Goal: Information Seeking & Learning: Learn about a topic

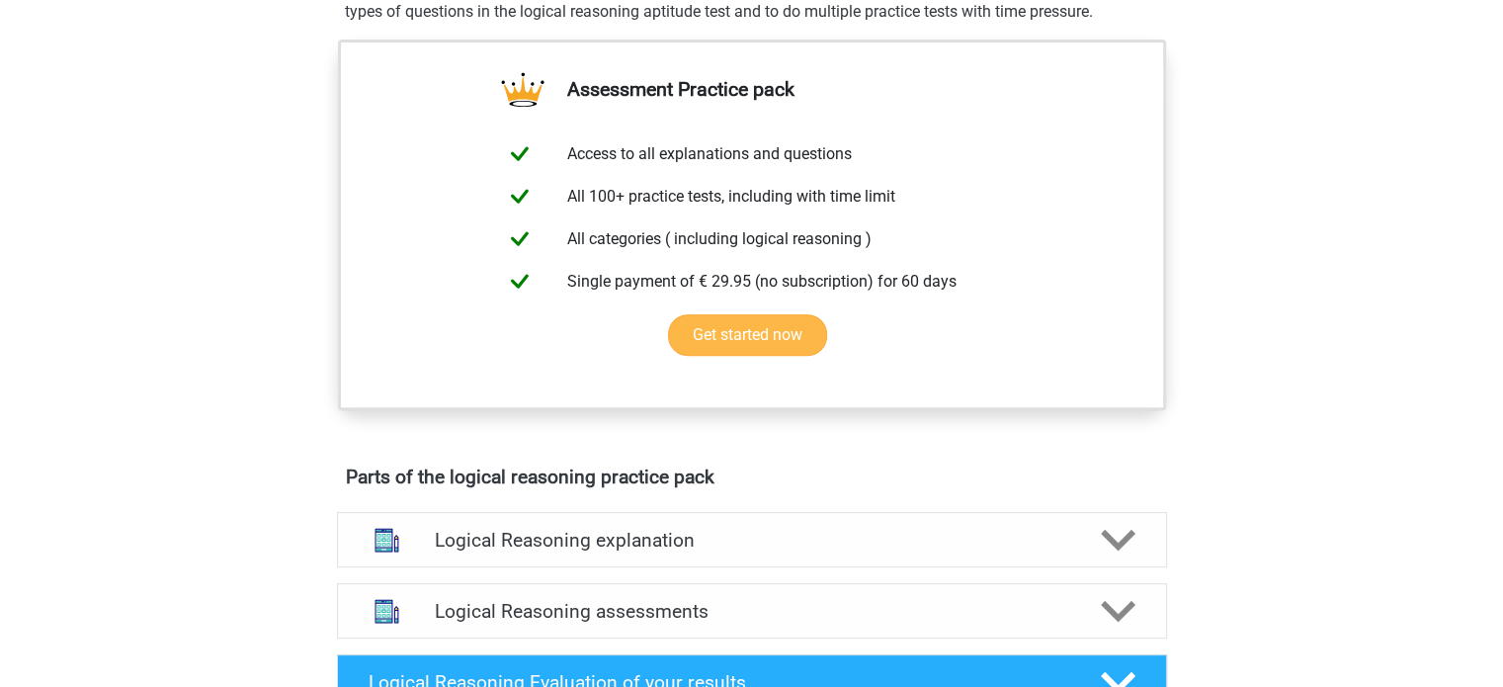
scroll to position [126, 0]
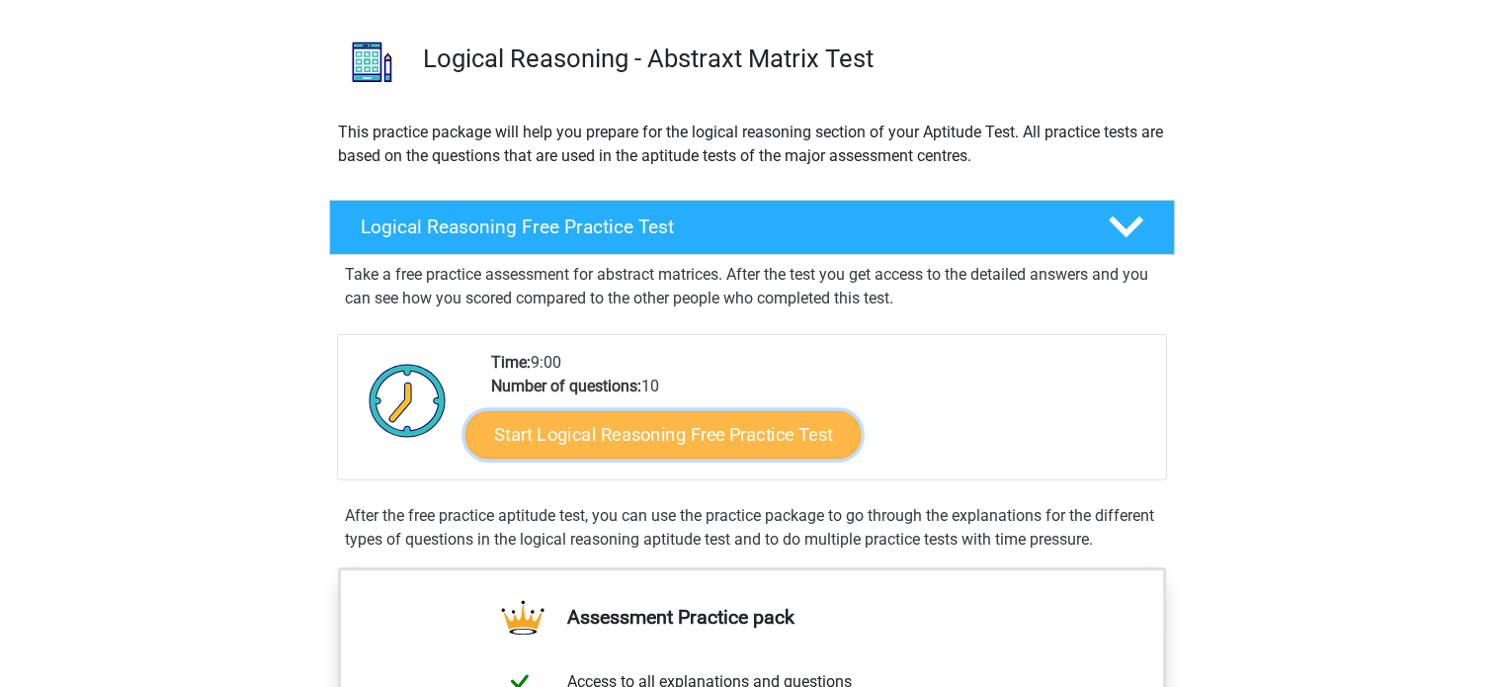
click at [631, 434] on link "Start Logical Reasoning Free Practice Test" at bounding box center [662, 433] width 395 height 47
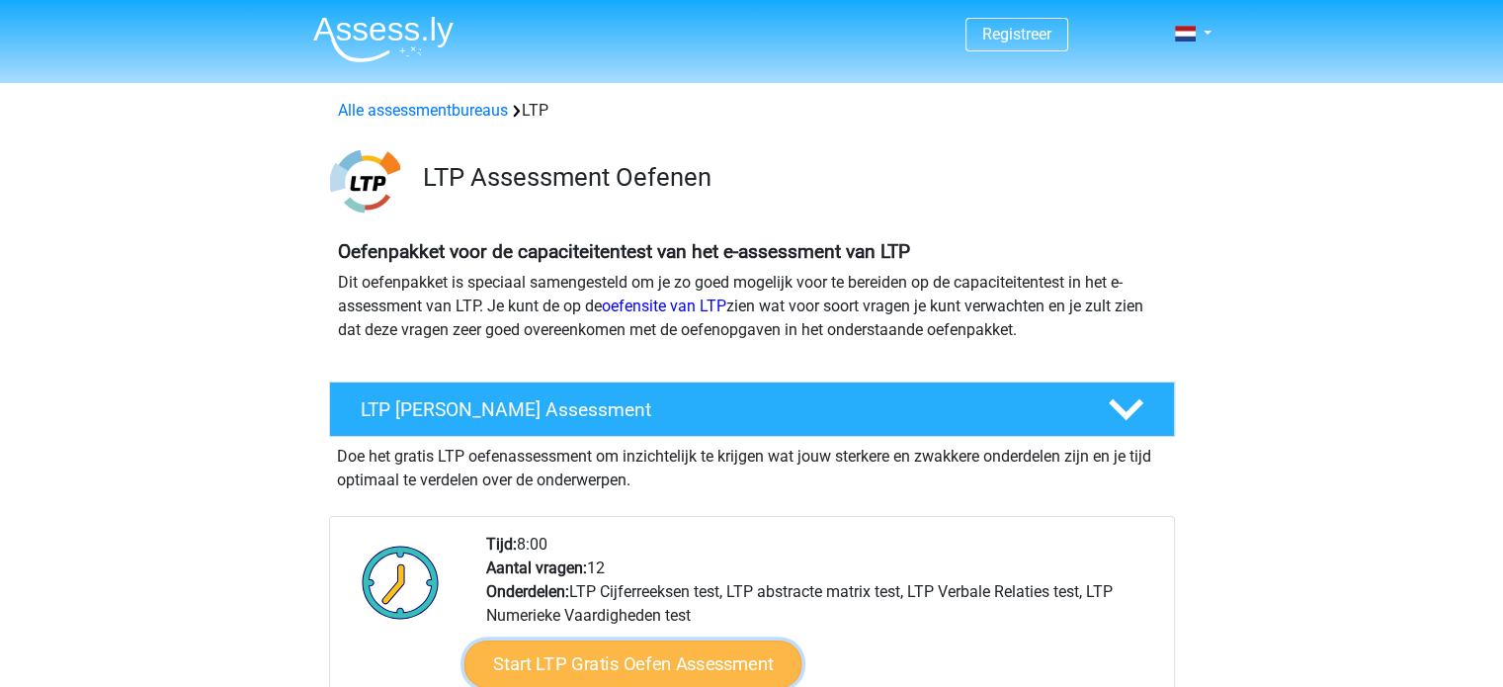
click at [632, 657] on link "Start LTP Gratis Oefen Assessment" at bounding box center [632, 663] width 338 height 47
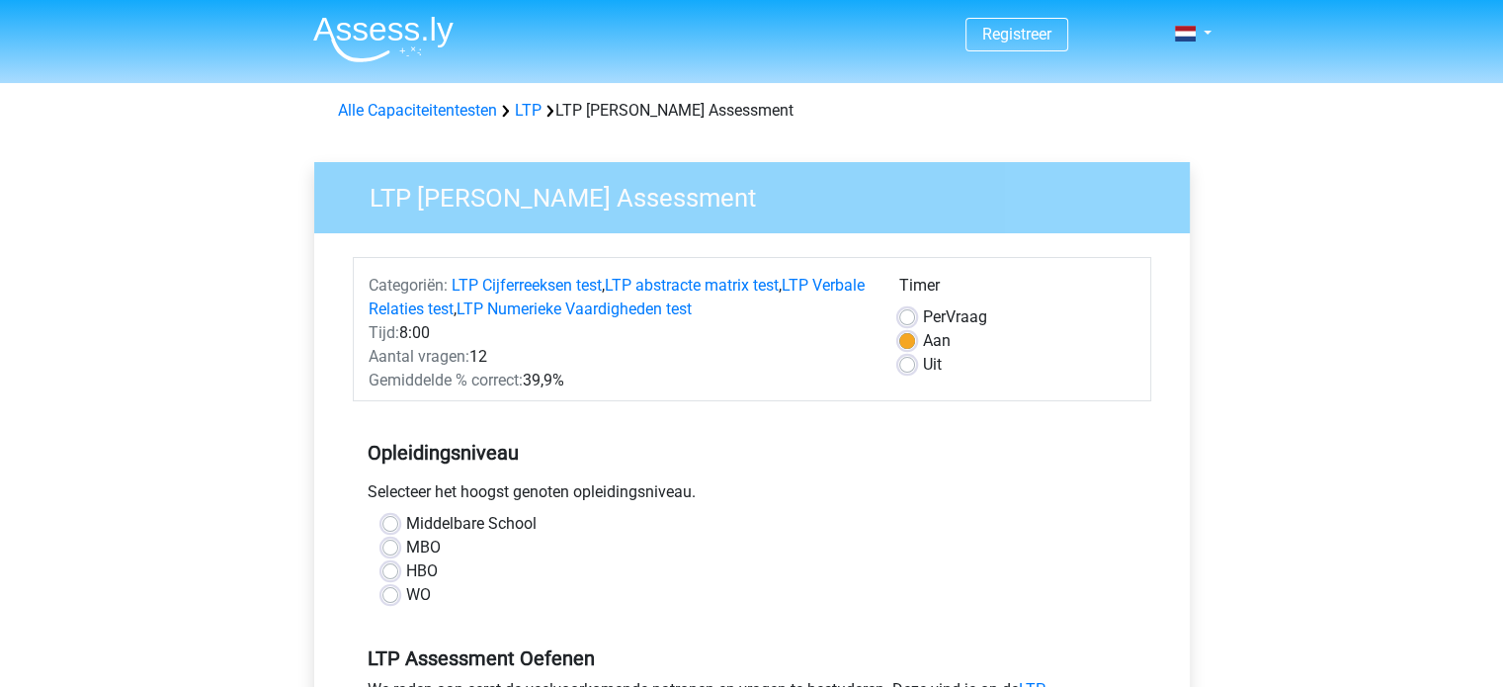
click at [406, 598] on label "WO" at bounding box center [418, 595] width 25 height 24
click at [387, 598] on input "WO" at bounding box center [390, 593] width 16 height 20
radio input "true"
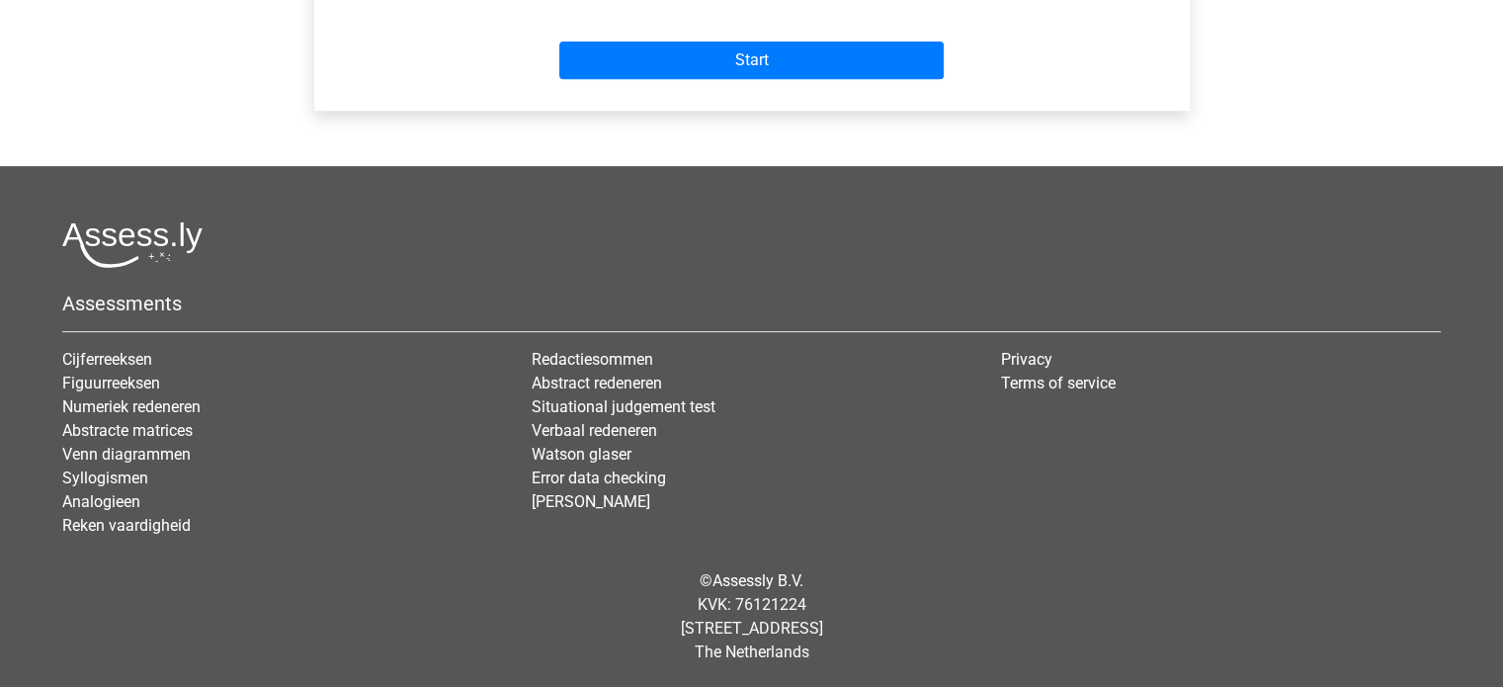
scroll to position [338, 0]
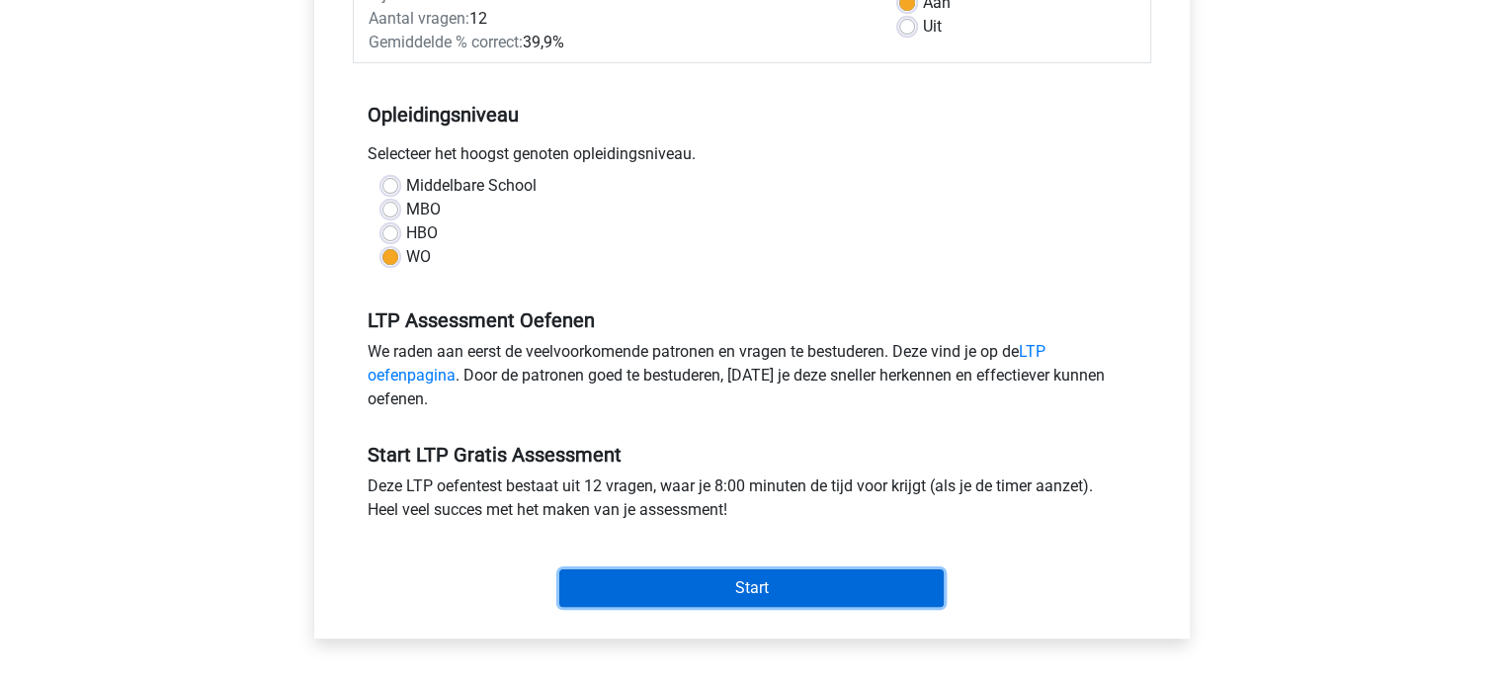
click at [701, 589] on input "Start" at bounding box center [751, 588] width 384 height 38
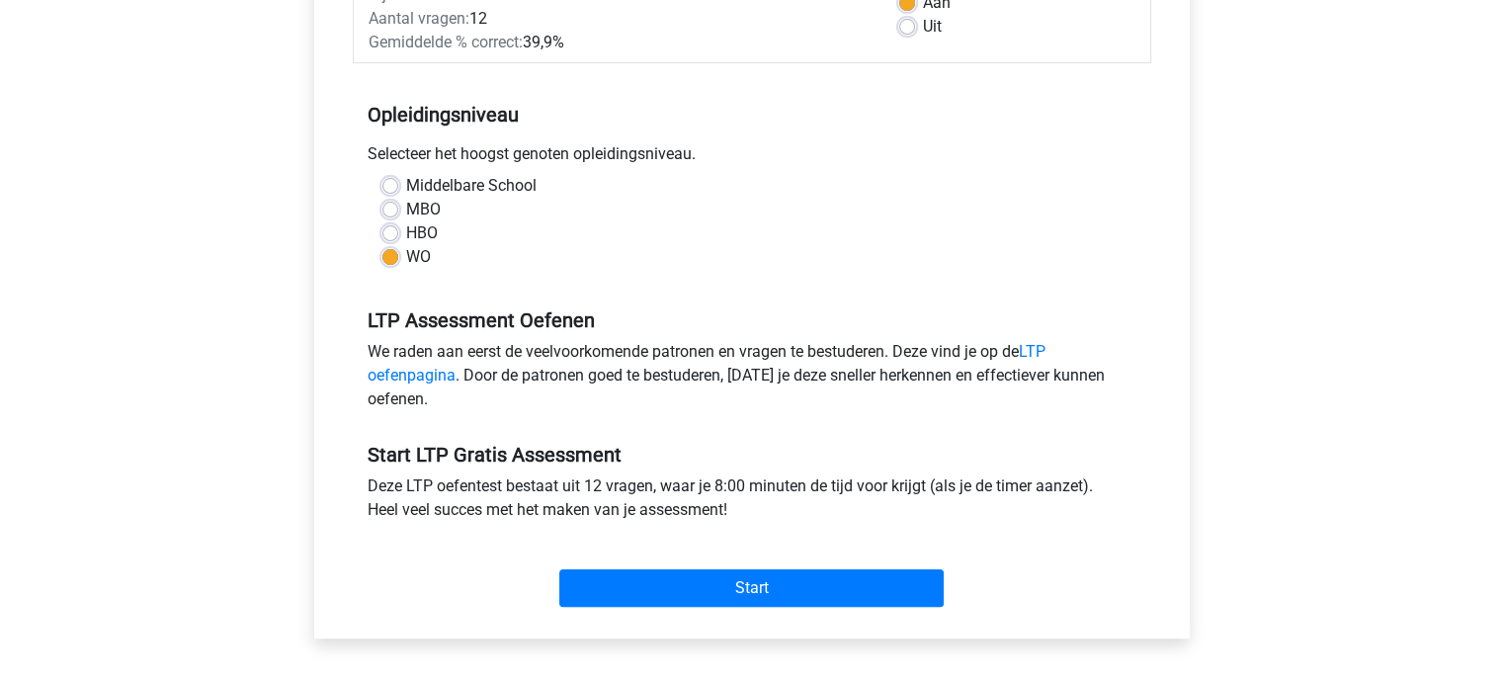
scroll to position [0, 0]
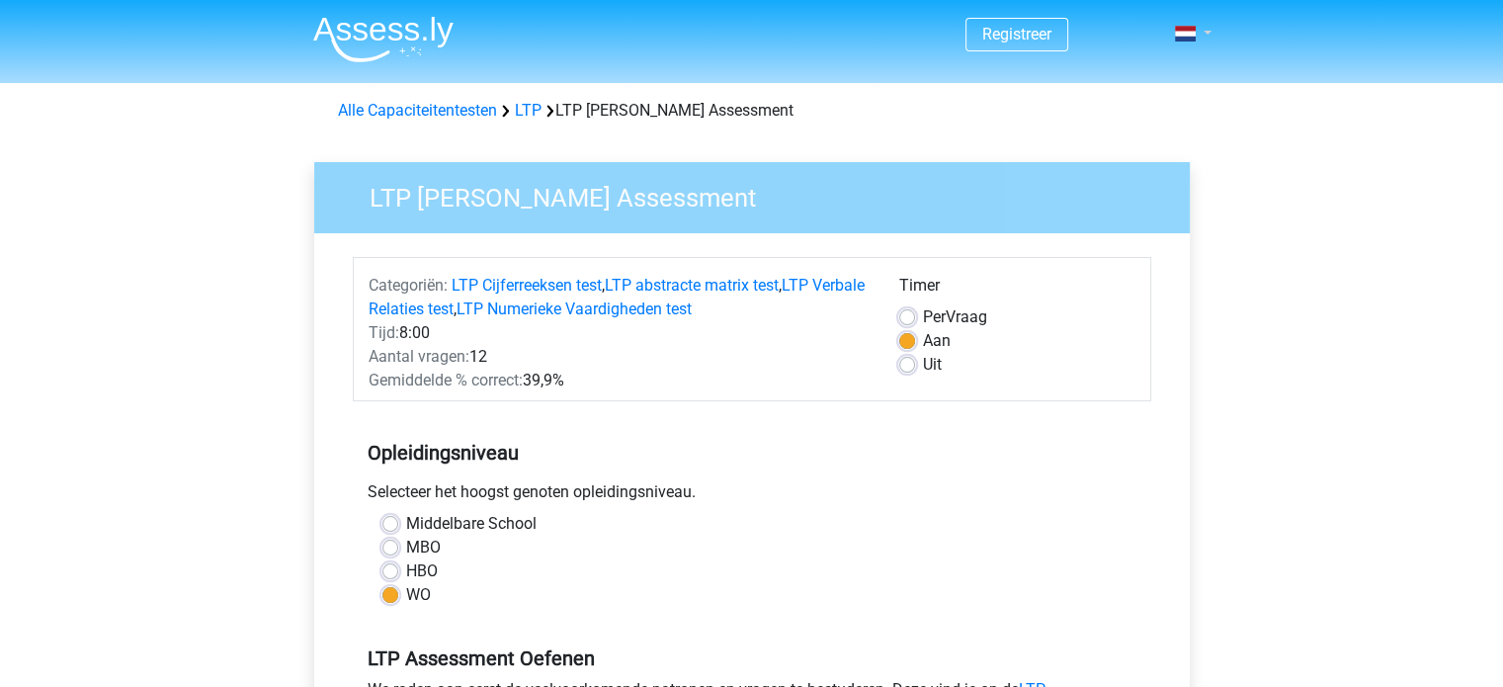
click at [1204, 37] on link at bounding box center [1187, 34] width 40 height 24
drag, startPoint x: 1361, startPoint y: 224, endPoint x: 1142, endPoint y: 85, distance: 259.1
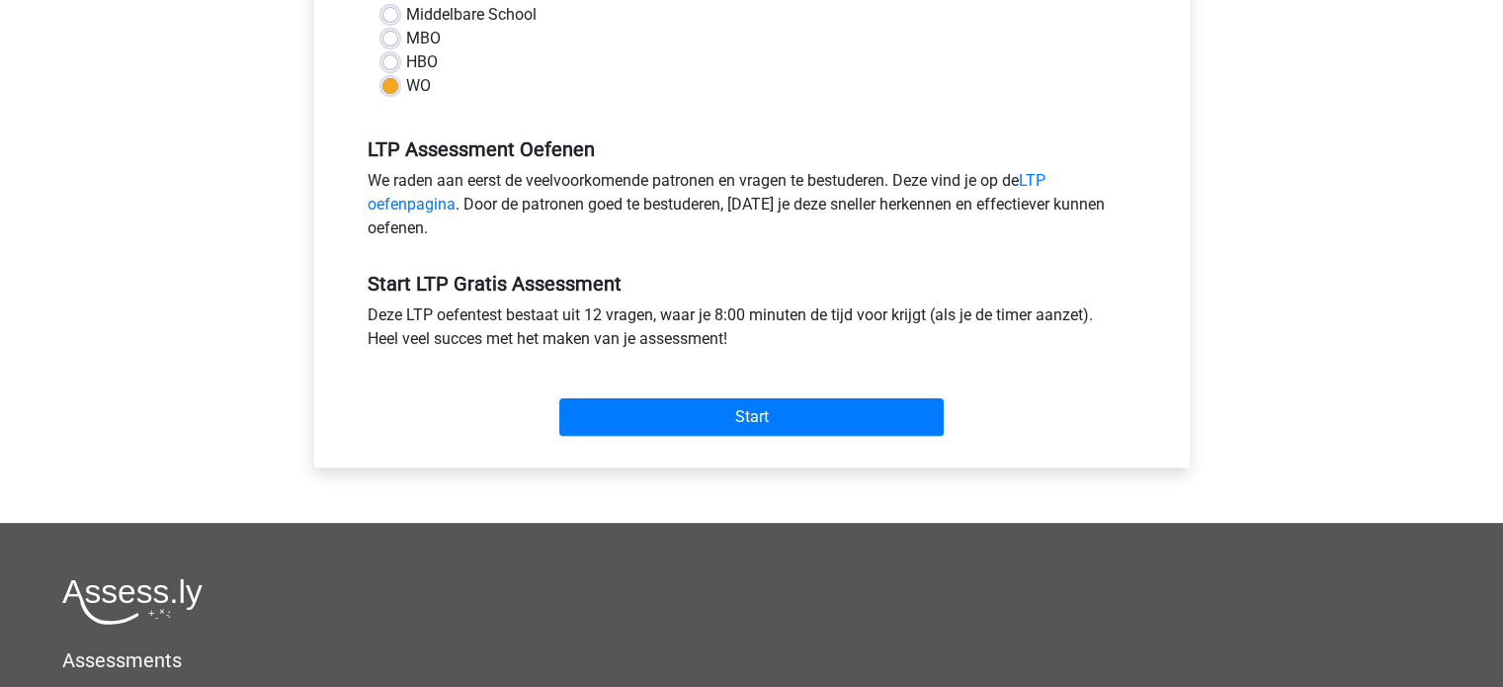
scroll to position [527, 0]
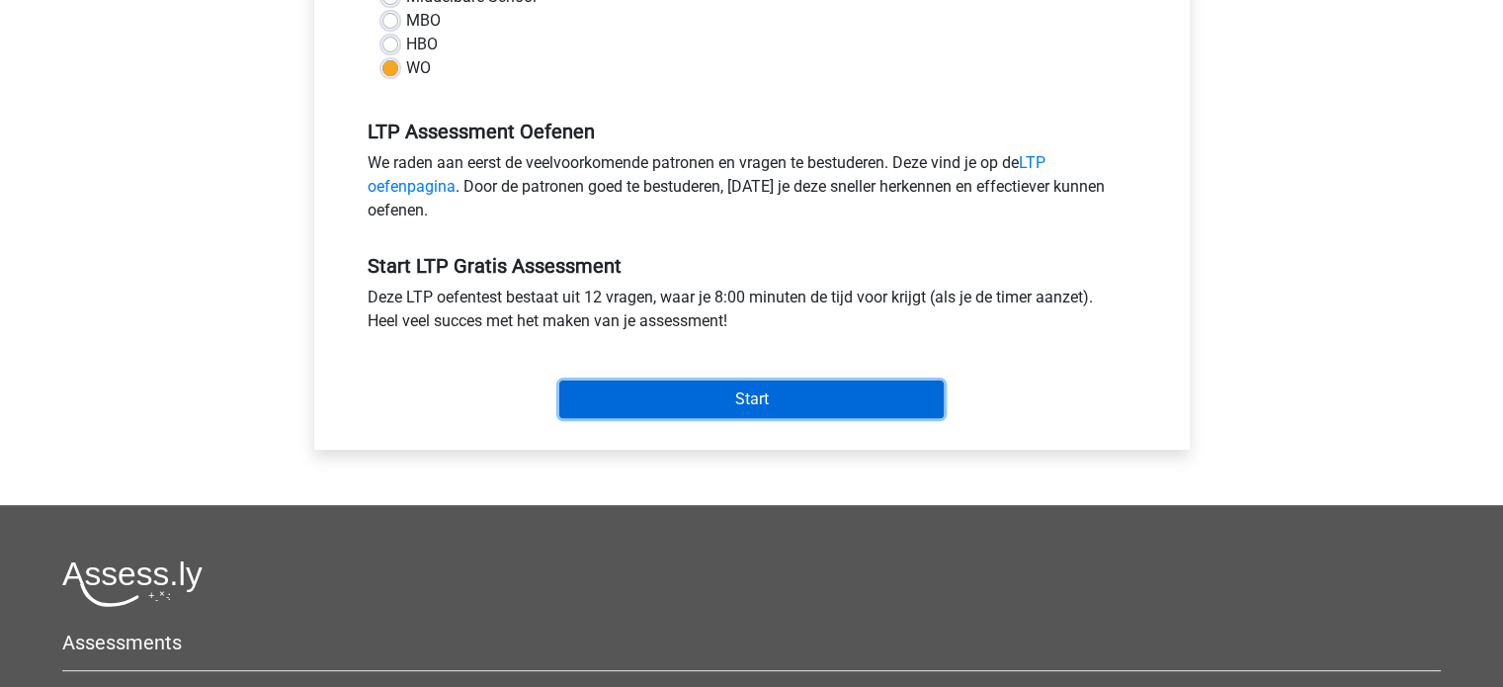
click at [712, 396] on input "Start" at bounding box center [751, 399] width 384 height 38
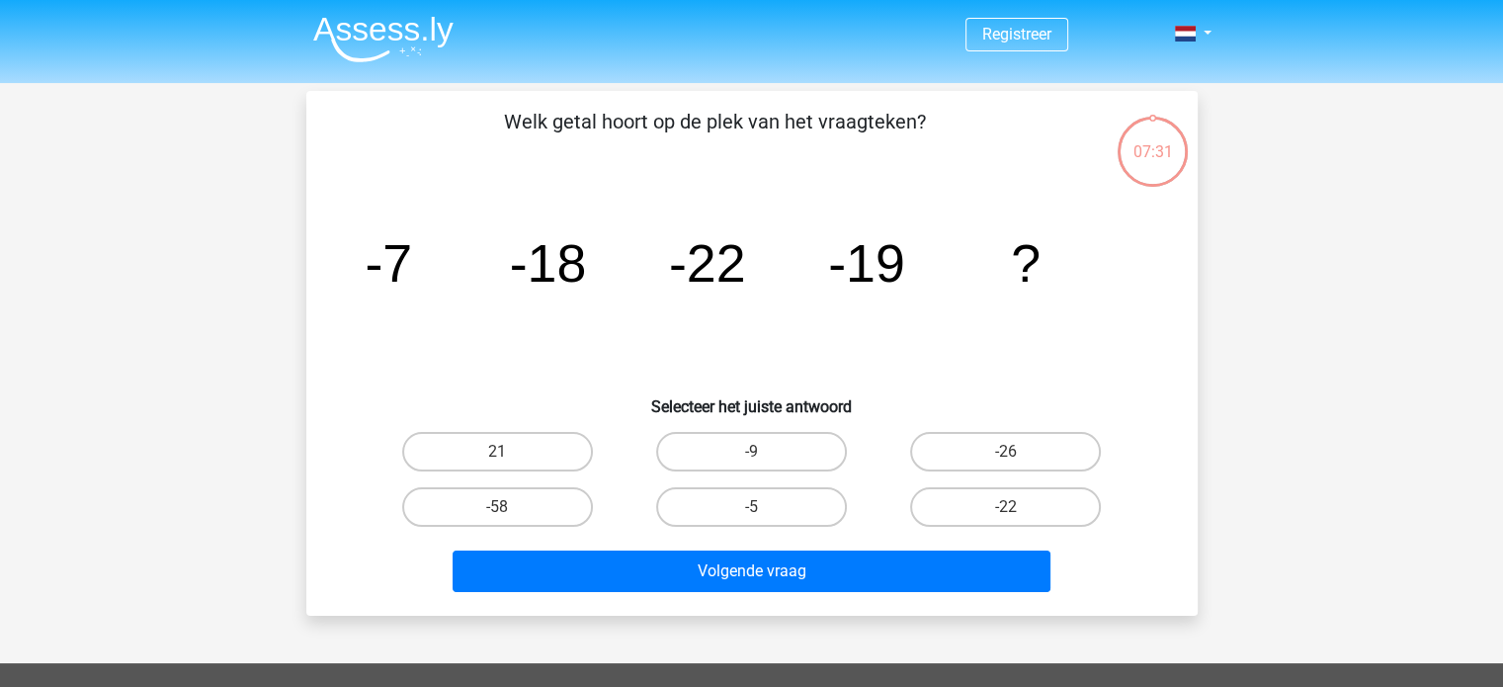
click at [1218, 36] on div "Registreer" at bounding box center [752, 35] width 939 height 64
click at [1205, 39] on link at bounding box center [1187, 34] width 40 height 24
drag, startPoint x: 1291, startPoint y: 196, endPoint x: 1146, endPoint y: 172, distance: 146.2
click at [1289, 197] on div "Registreer" at bounding box center [751, 592] width 1503 height 1185
click at [233, 285] on div "Registreer" at bounding box center [751, 592] width 1503 height 1185
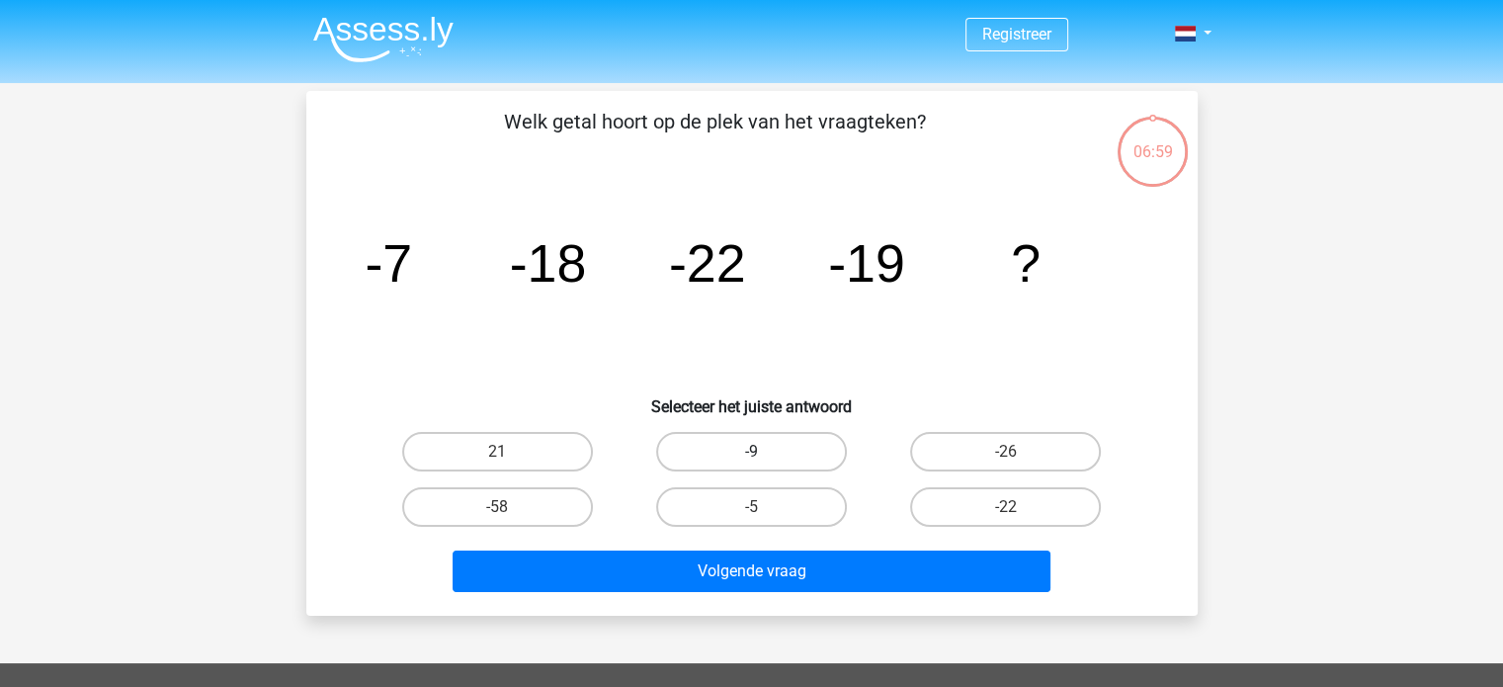
click at [784, 450] on label "-9" at bounding box center [751, 452] width 191 height 40
click at [764, 452] on input "-9" at bounding box center [757, 458] width 13 height 13
radio input "true"
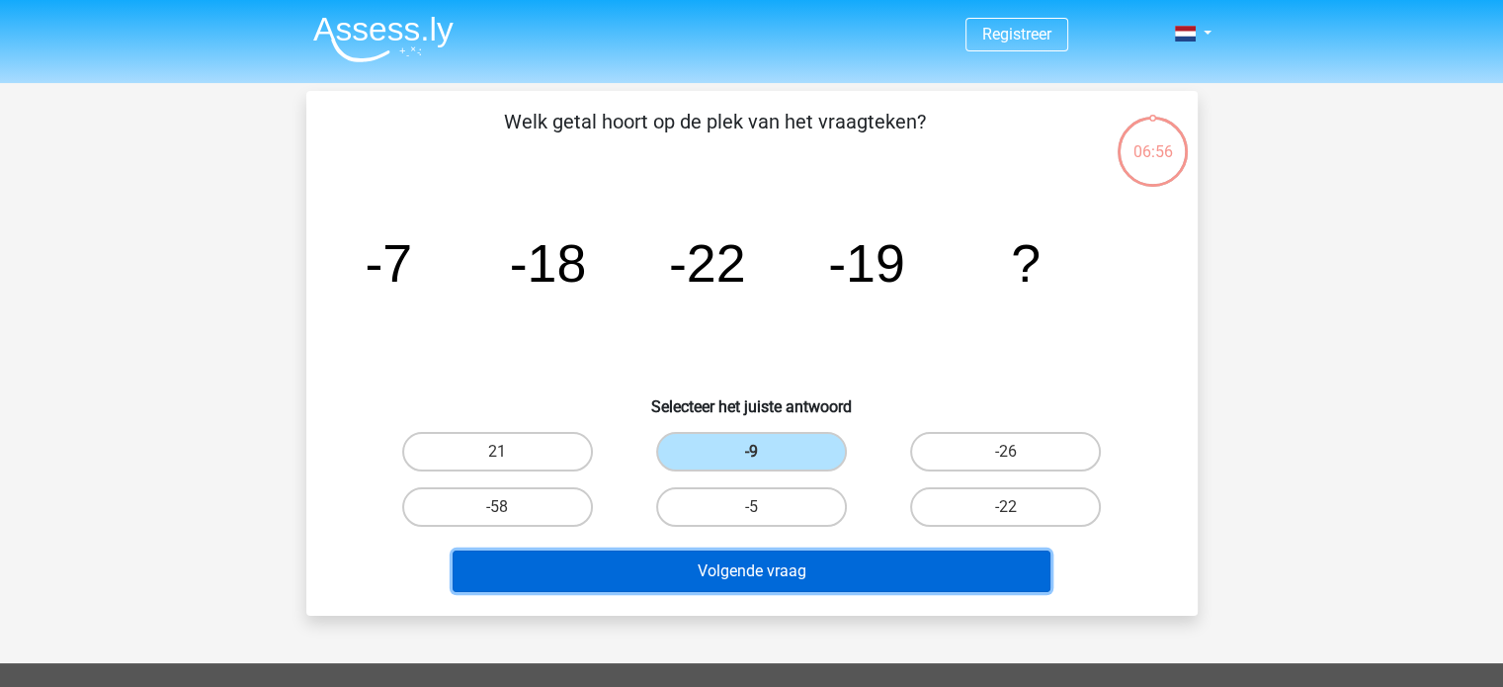
click at [776, 571] on button "Volgende vraag" at bounding box center [752, 571] width 598 height 42
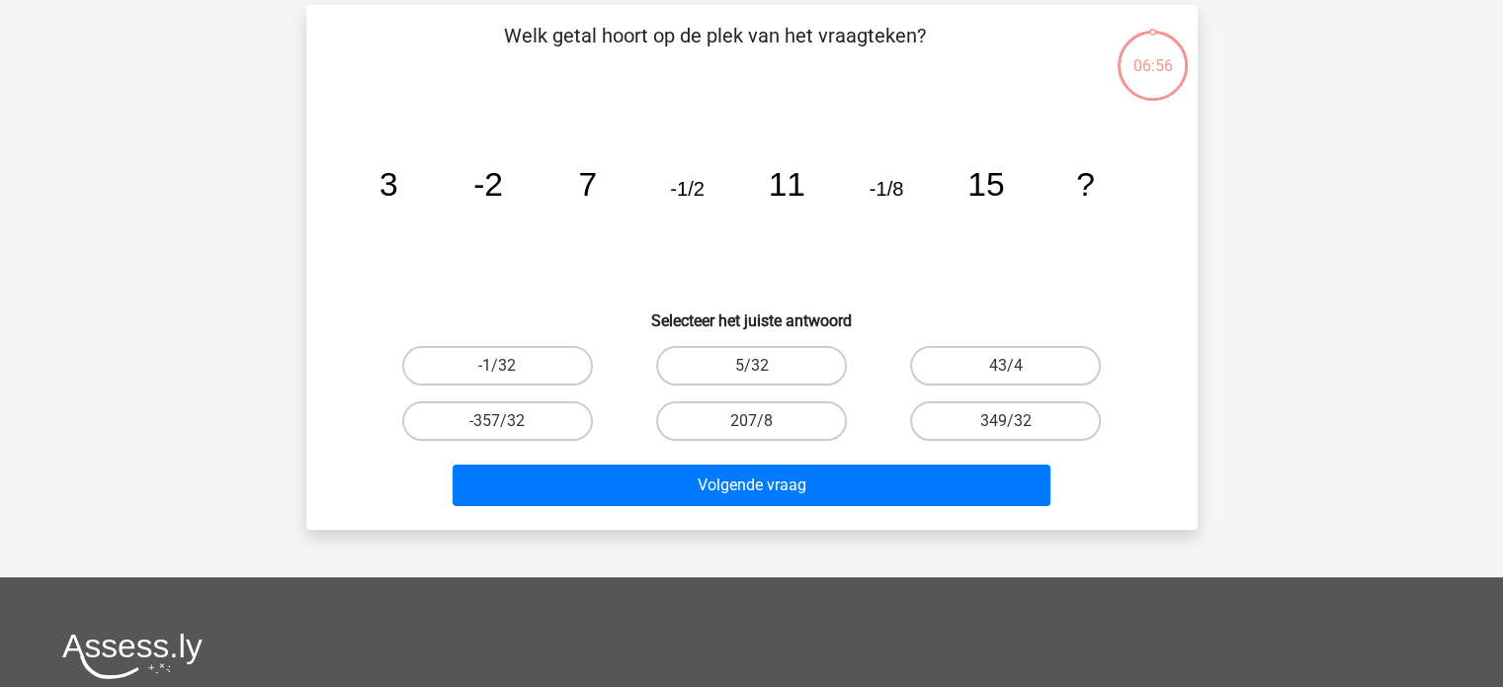
scroll to position [91, 0]
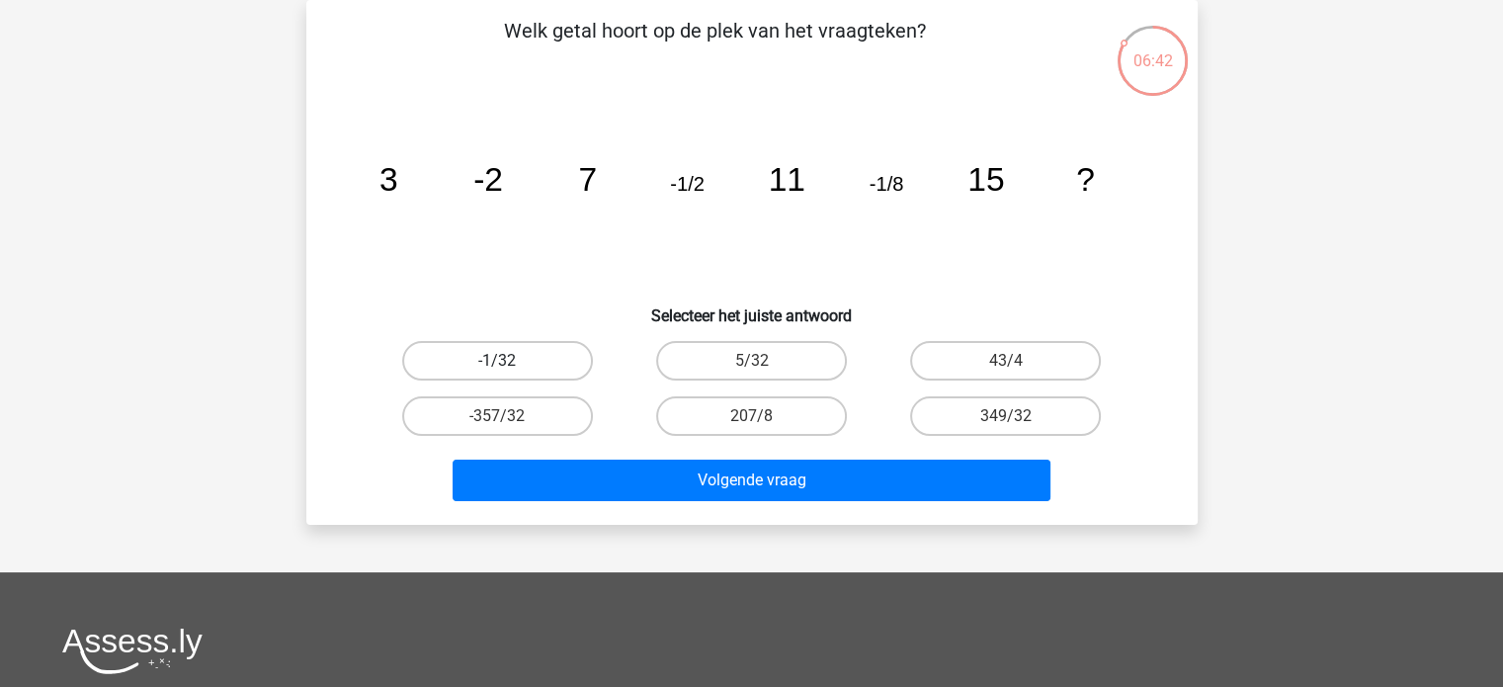
drag, startPoint x: 481, startPoint y: 353, endPoint x: 527, endPoint y: 378, distance: 51.7
click at [482, 353] on label "-1/32" at bounding box center [497, 361] width 191 height 40
click at [497, 361] on input "-1/32" at bounding box center [503, 367] width 13 height 13
radio input "true"
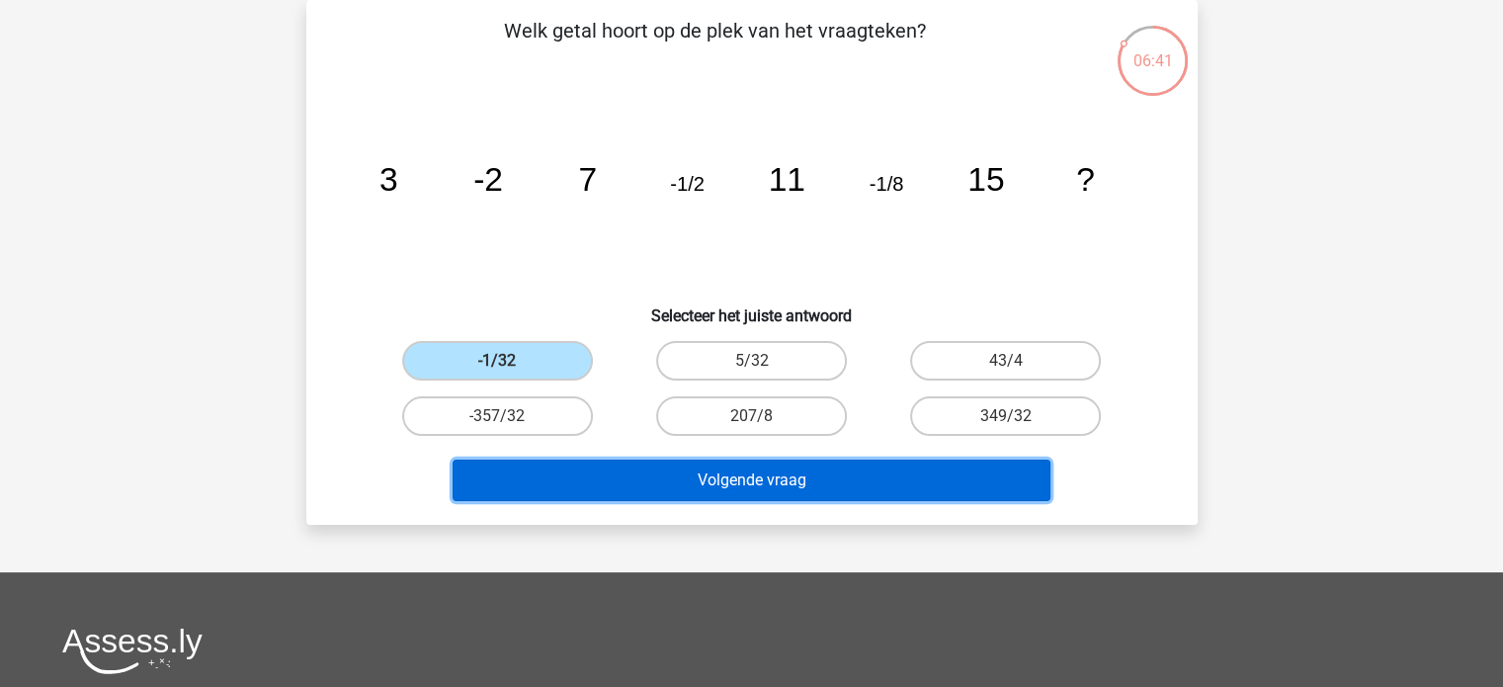
click at [783, 485] on button "Volgende vraag" at bounding box center [752, 481] width 598 height 42
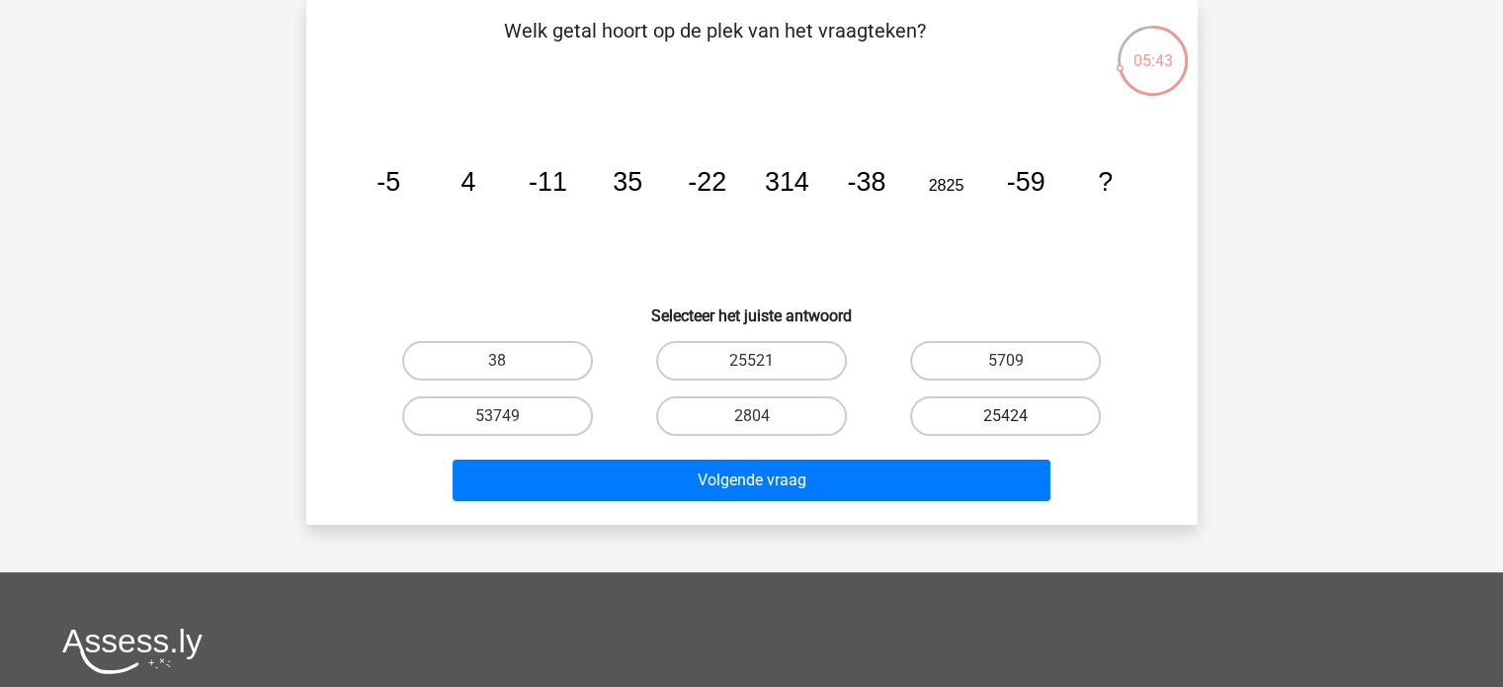
click at [1008, 411] on label "25424" at bounding box center [1005, 416] width 191 height 40
click at [1008, 416] on input "25424" at bounding box center [1012, 422] width 13 height 13
radio input "true"
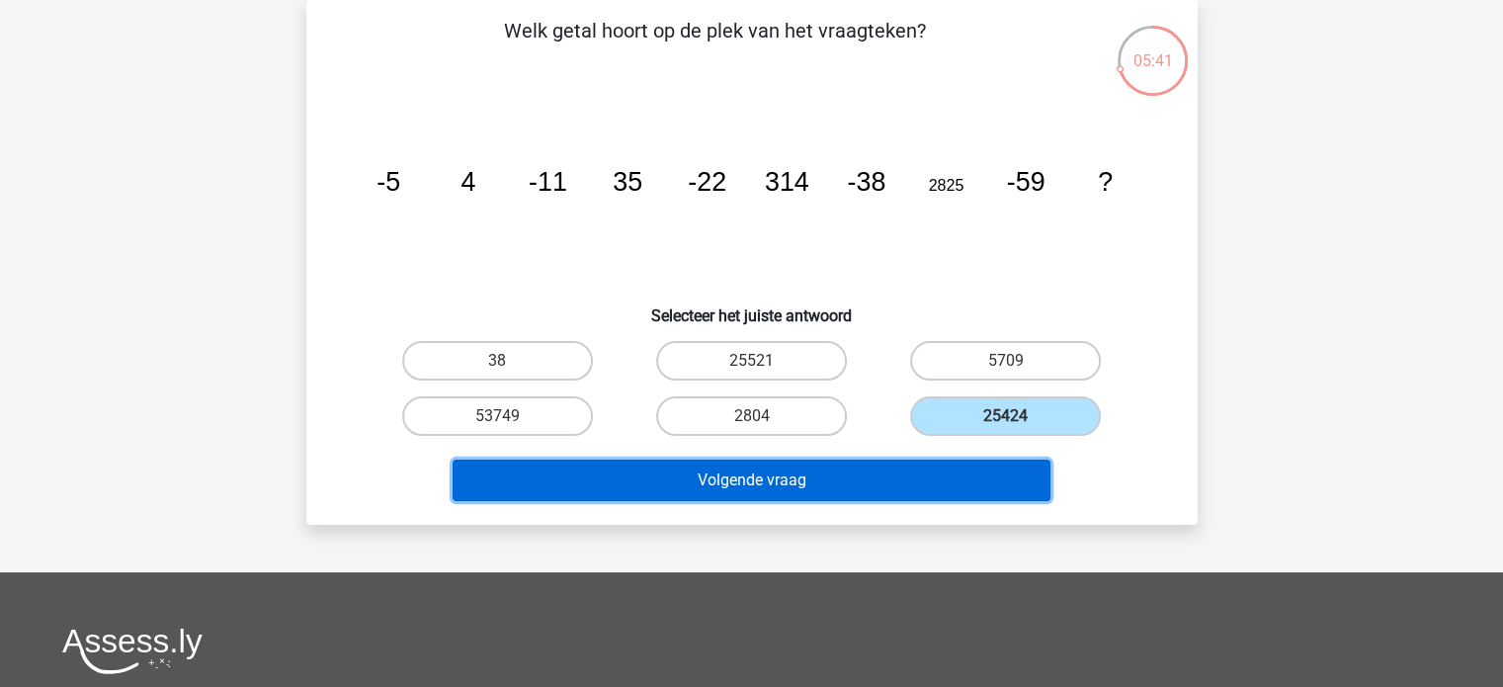
click at [782, 481] on button "Volgende vraag" at bounding box center [752, 481] width 598 height 42
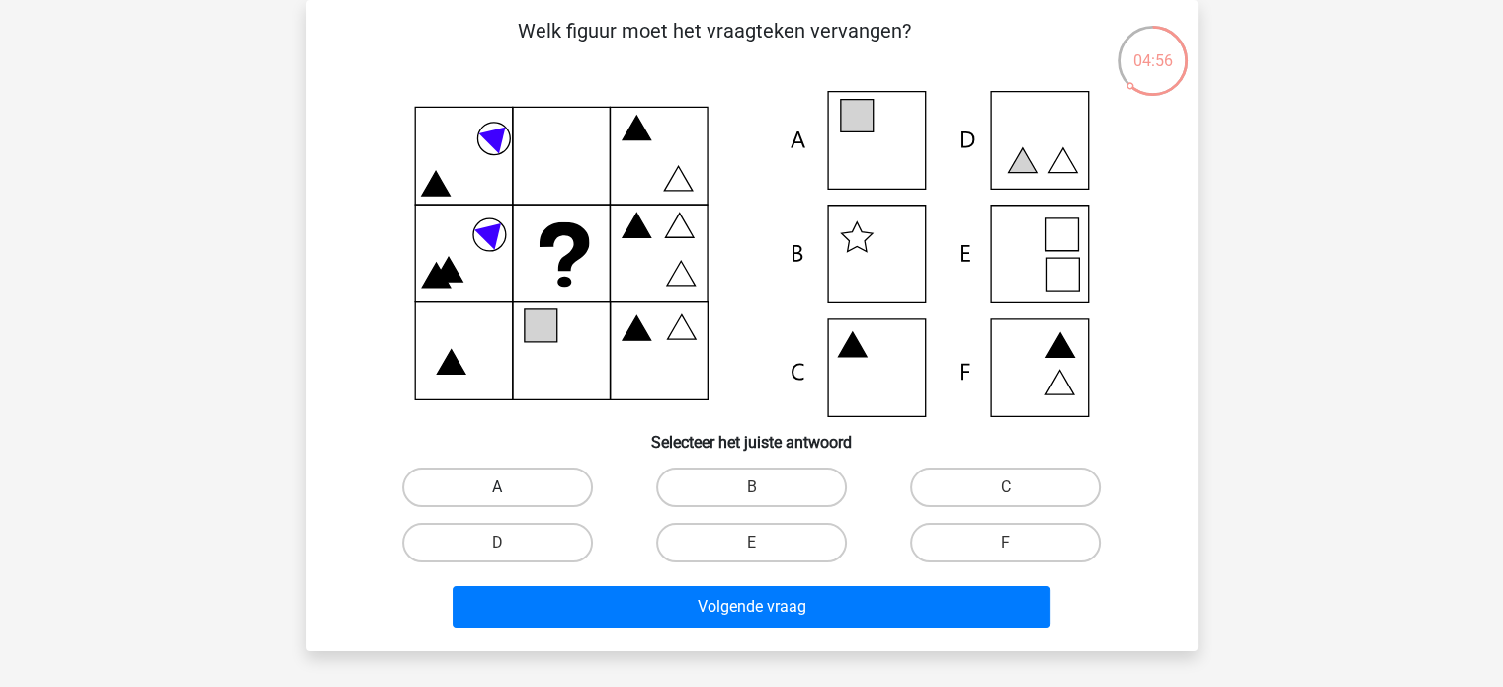
click at [483, 483] on label "A" at bounding box center [497, 487] width 191 height 40
click at [497, 487] on input "A" at bounding box center [503, 493] width 13 height 13
radio input "true"
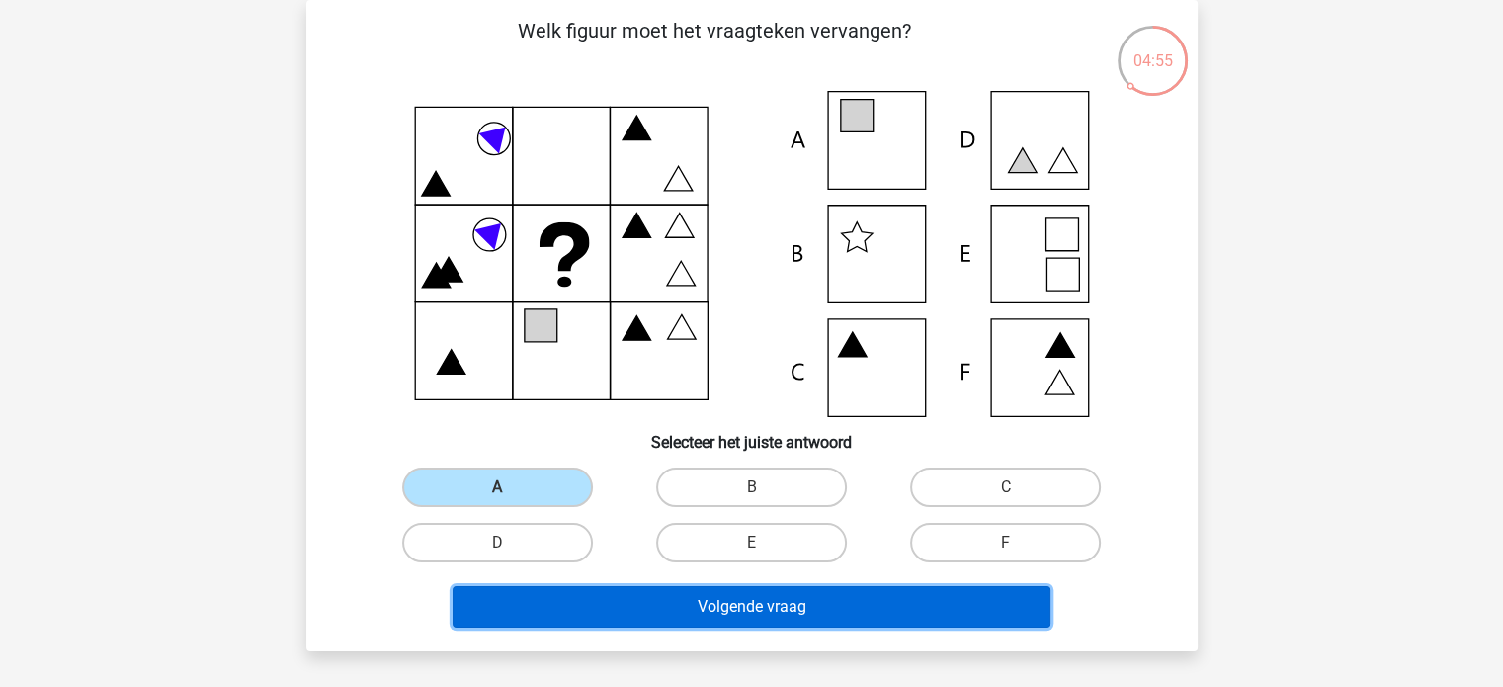
click at [731, 601] on button "Volgende vraag" at bounding box center [752, 607] width 598 height 42
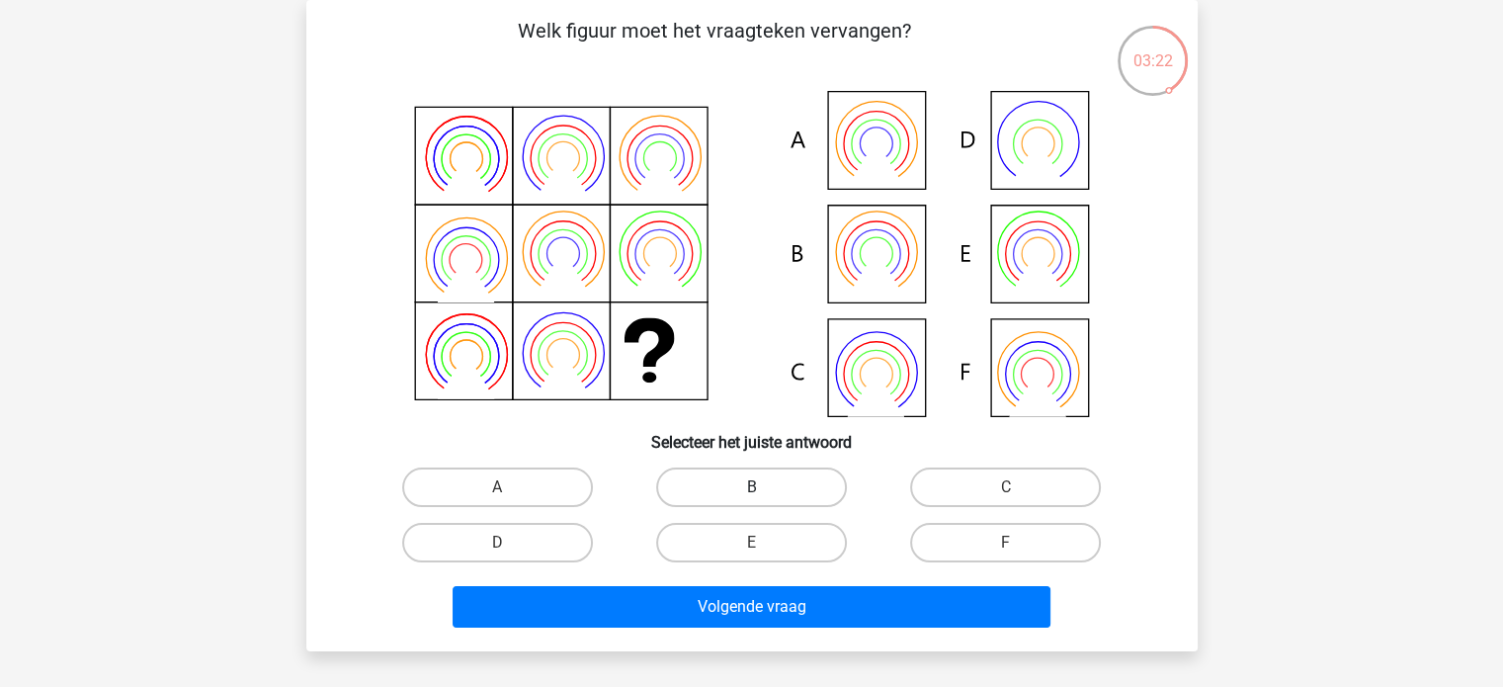
click at [752, 485] on label "B" at bounding box center [751, 487] width 191 height 40
click at [752, 487] on input "B" at bounding box center [757, 493] width 13 height 13
radio input "true"
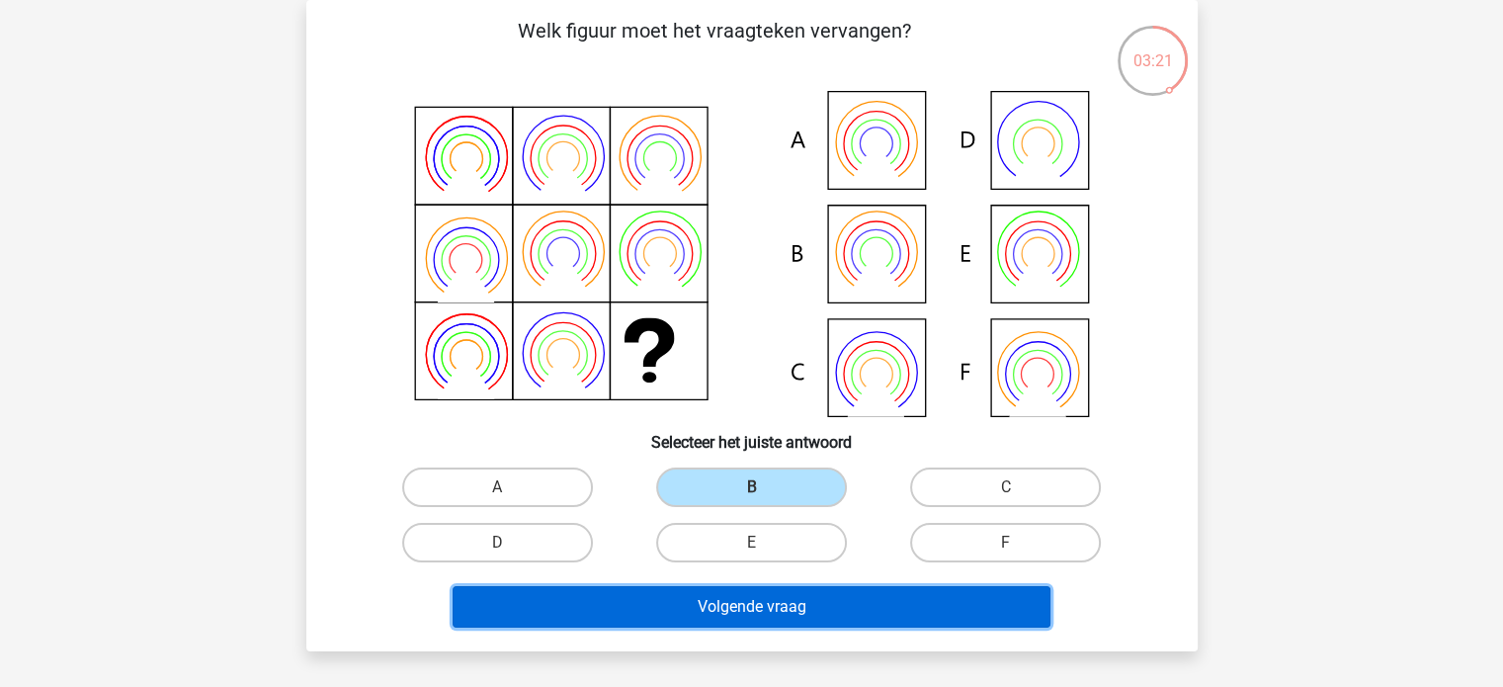
click at [817, 610] on button "Volgende vraag" at bounding box center [752, 607] width 598 height 42
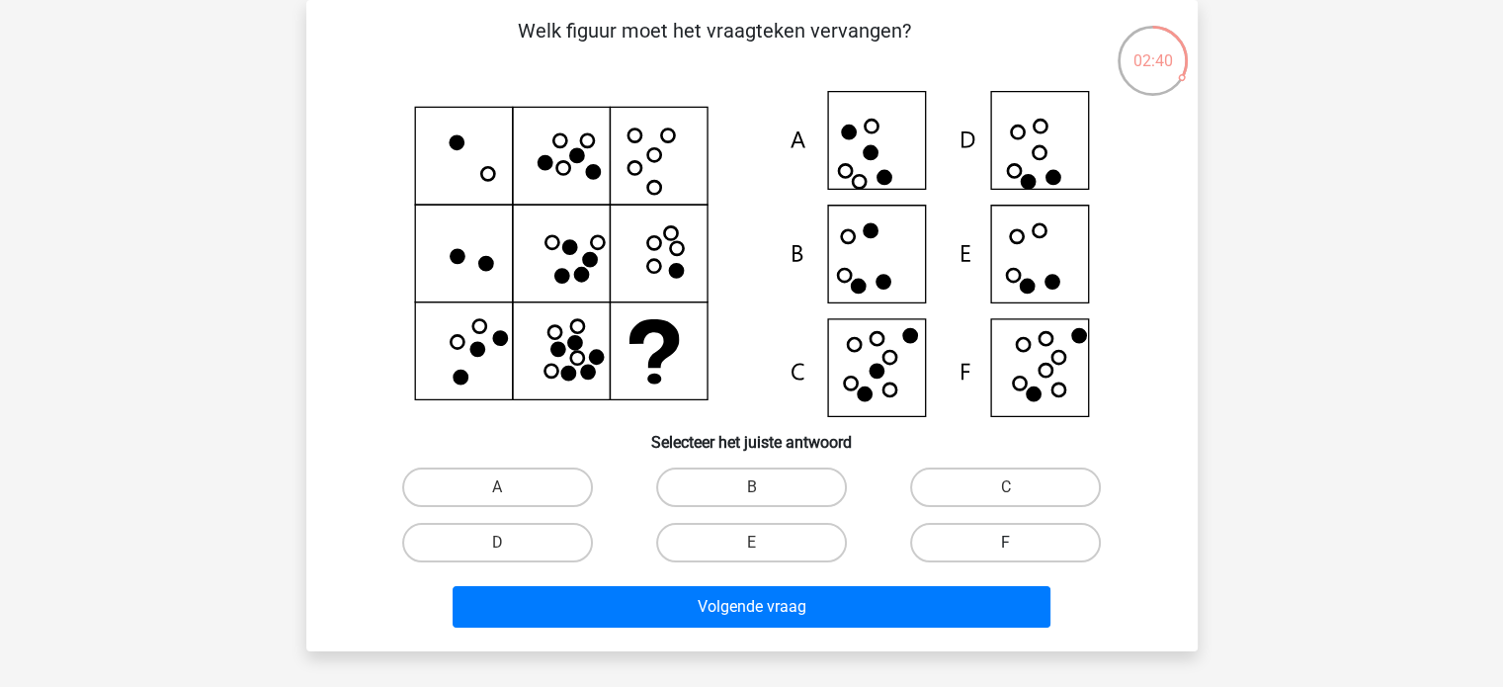
click at [1004, 544] on label "F" at bounding box center [1005, 543] width 191 height 40
click at [1006, 544] on input "F" at bounding box center [1012, 549] width 13 height 13
radio input "true"
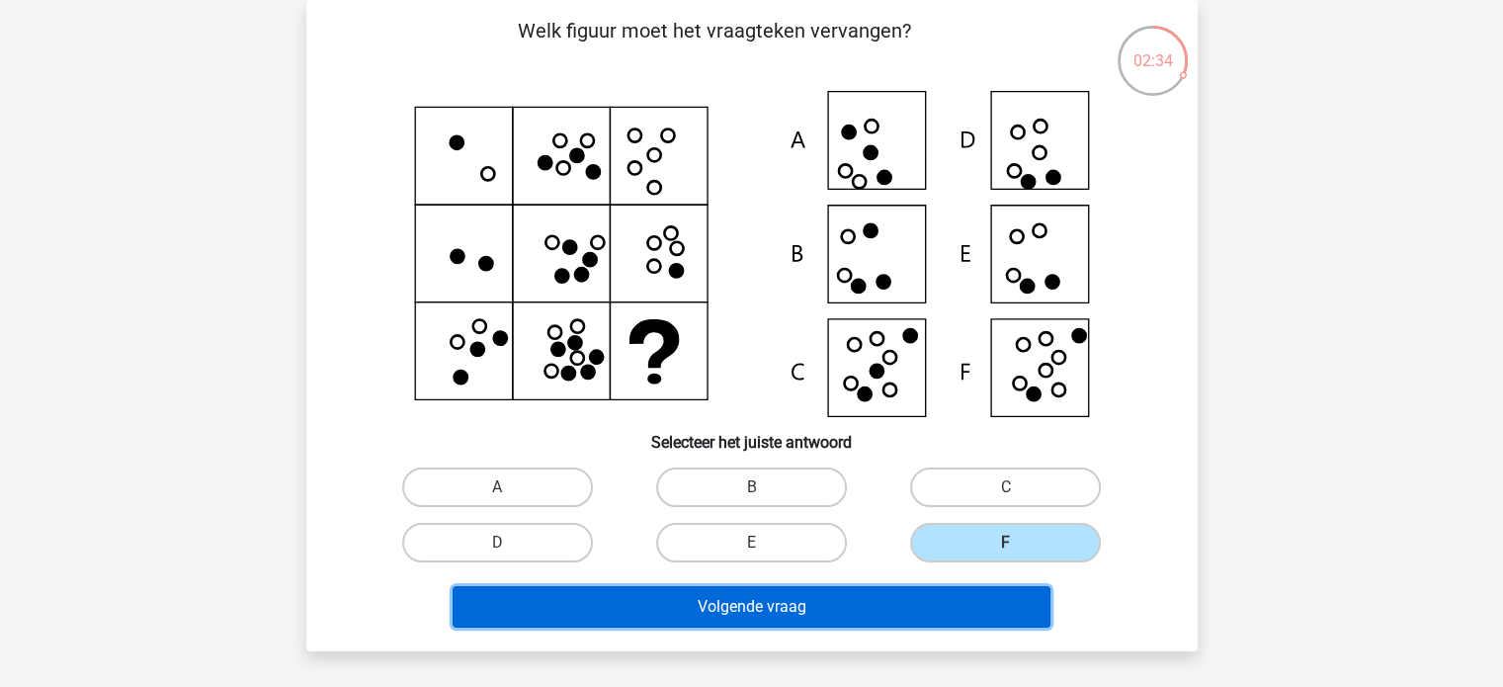
click at [817, 609] on button "Volgende vraag" at bounding box center [752, 607] width 598 height 42
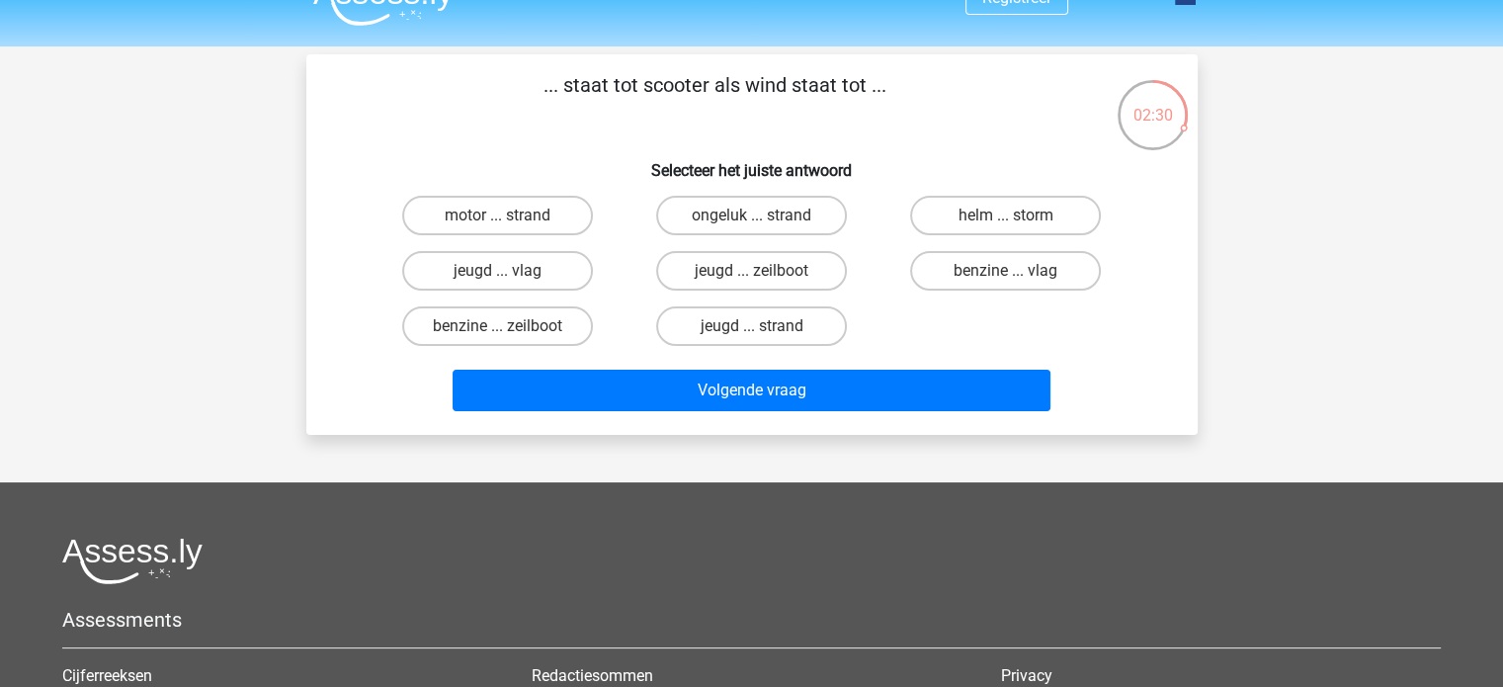
scroll to position [36, 0]
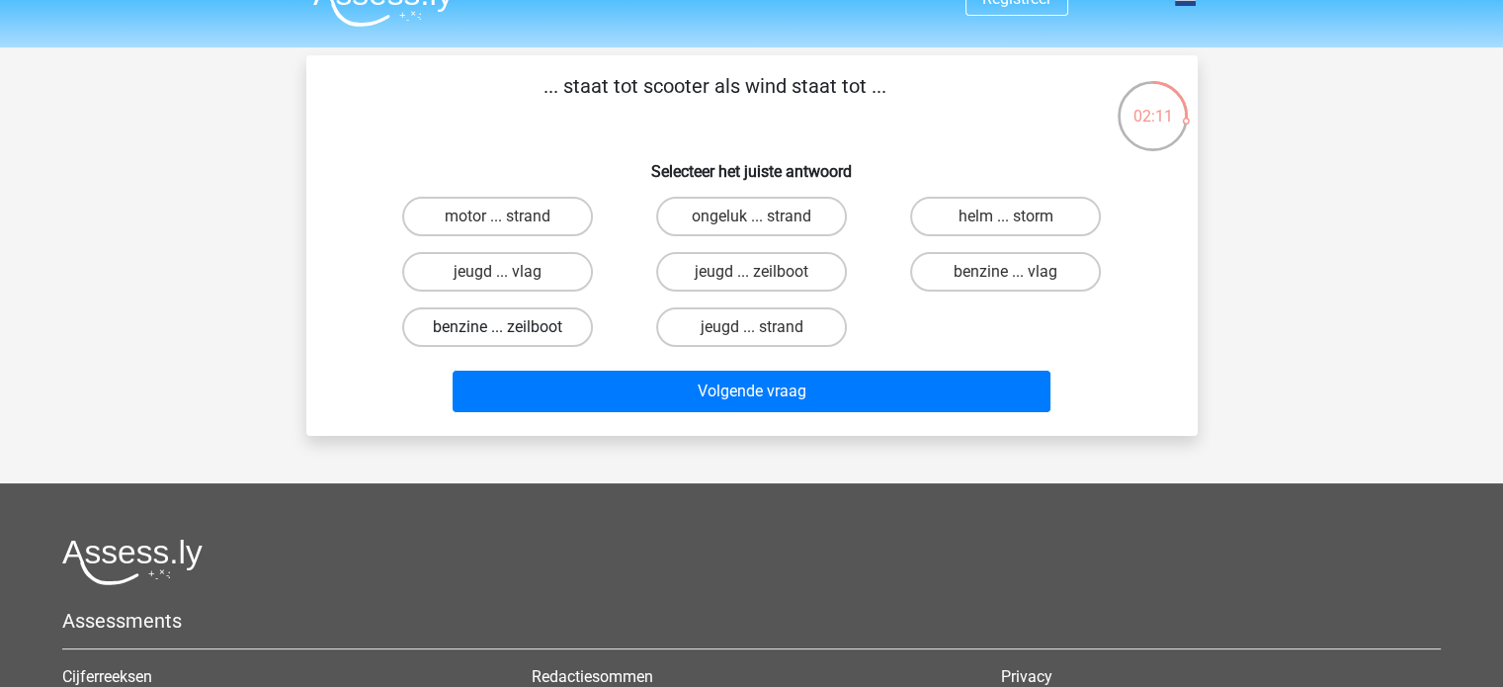
click at [523, 332] on label "benzine ... zeilboot" at bounding box center [497, 327] width 191 height 40
click at [510, 332] on input "benzine ... zeilboot" at bounding box center [503, 333] width 13 height 13
radio input "true"
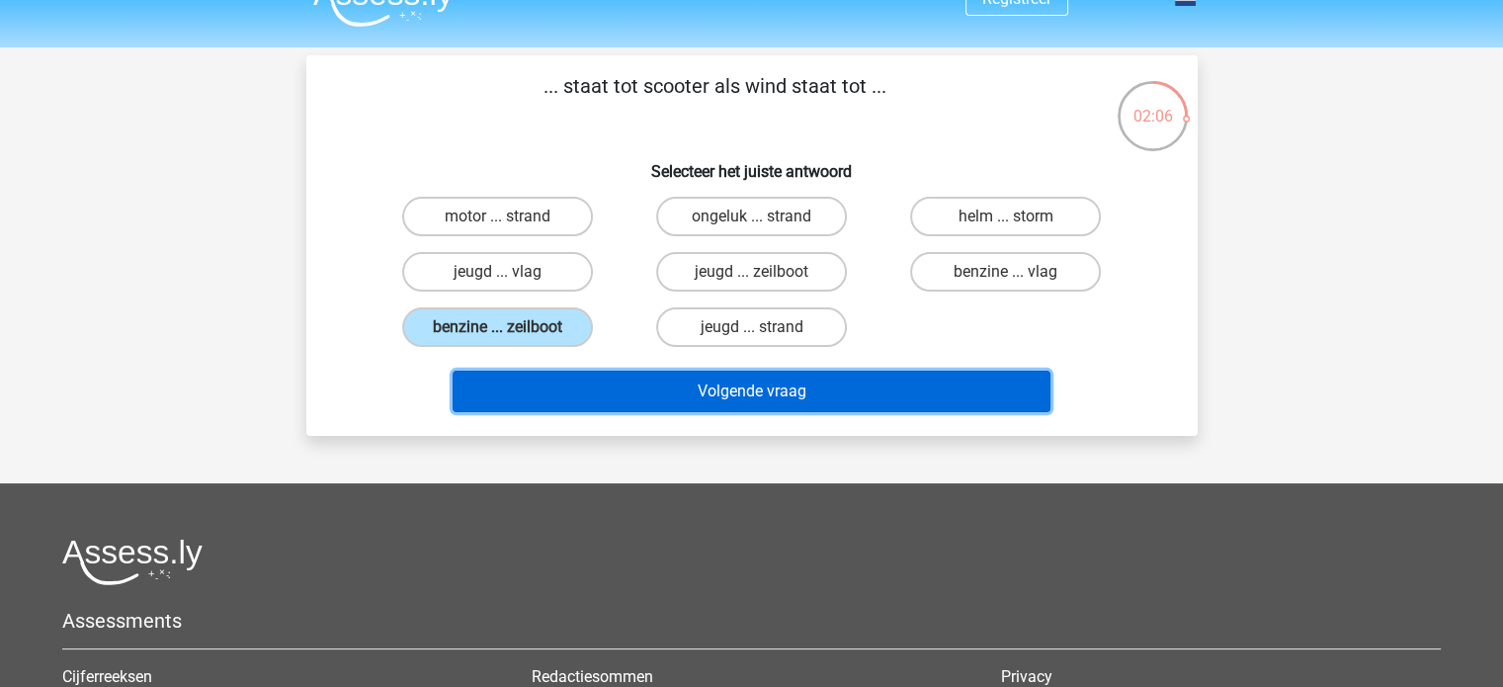
click at [789, 395] on button "Volgende vraag" at bounding box center [752, 392] width 598 height 42
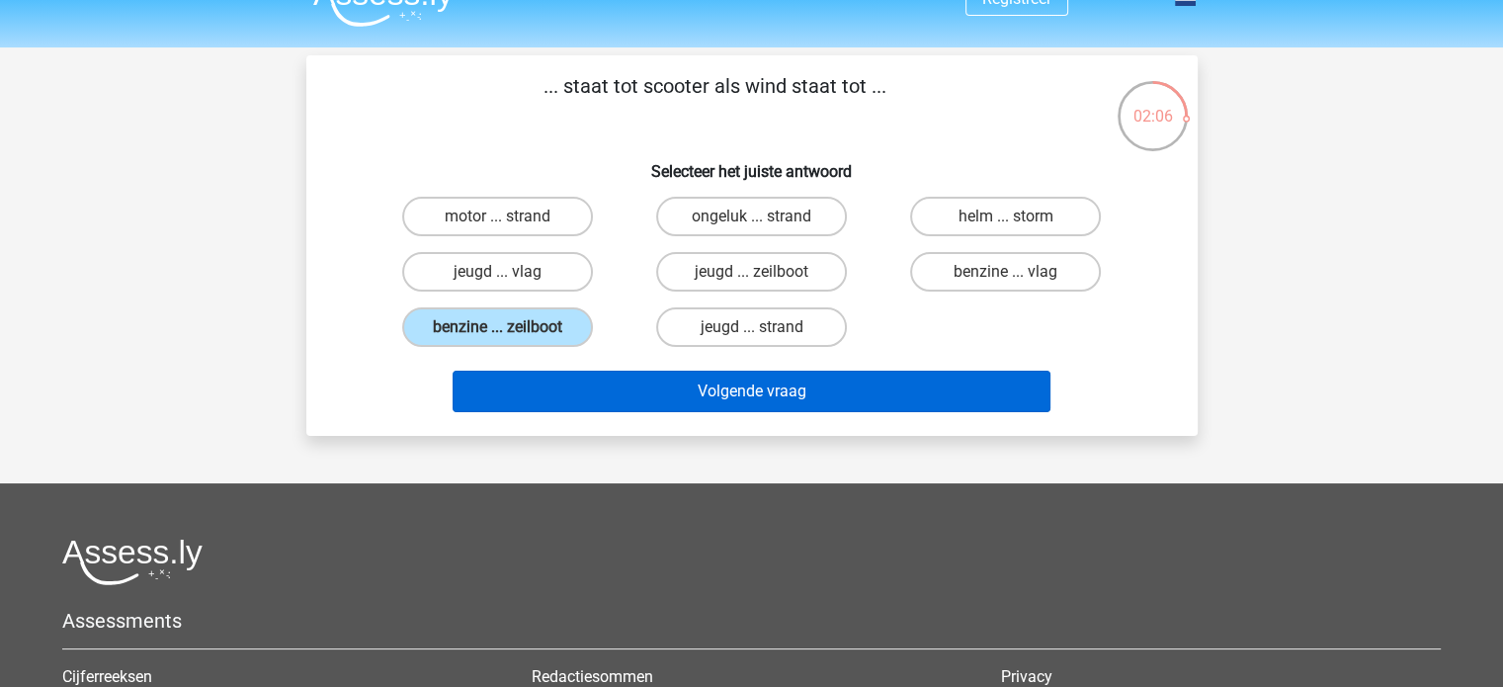
scroll to position [91, 0]
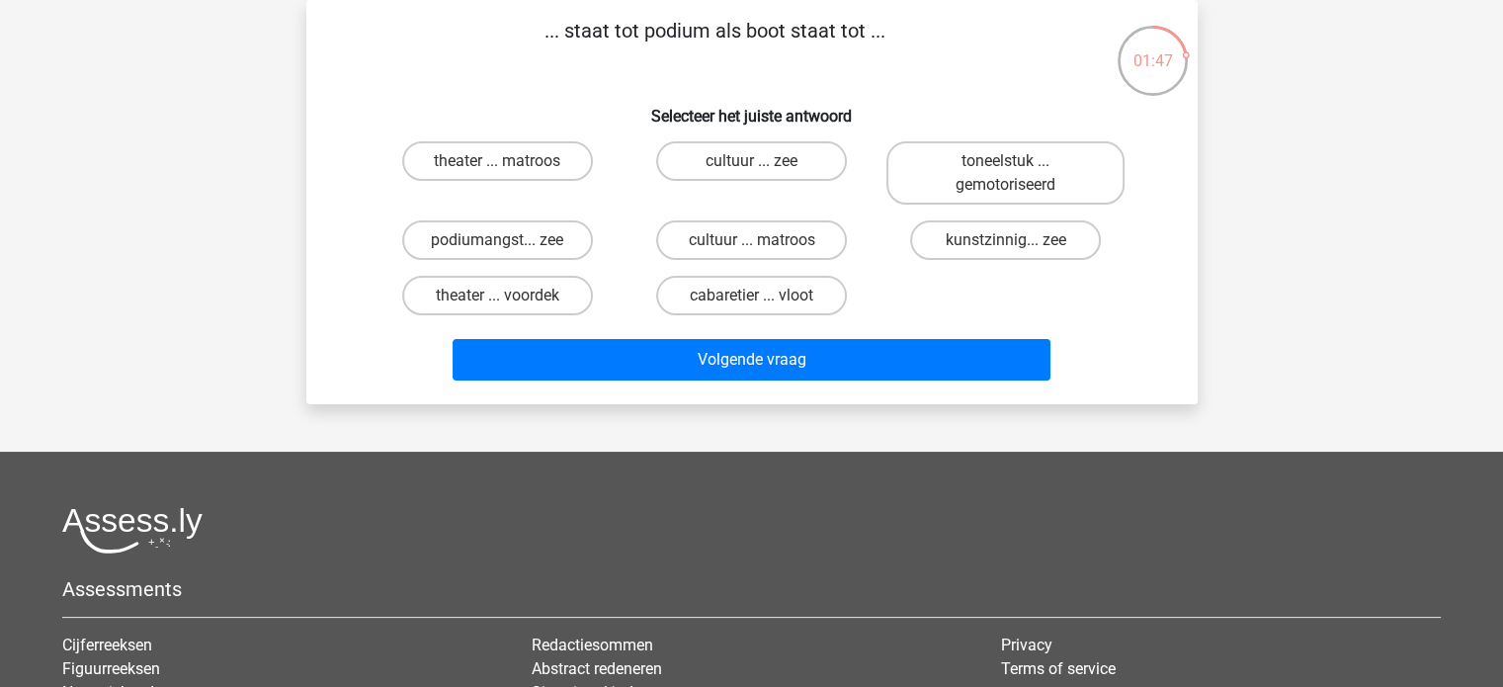
click at [499, 162] on input "theater ... matroos" at bounding box center [503, 167] width 13 height 13
radio input "true"
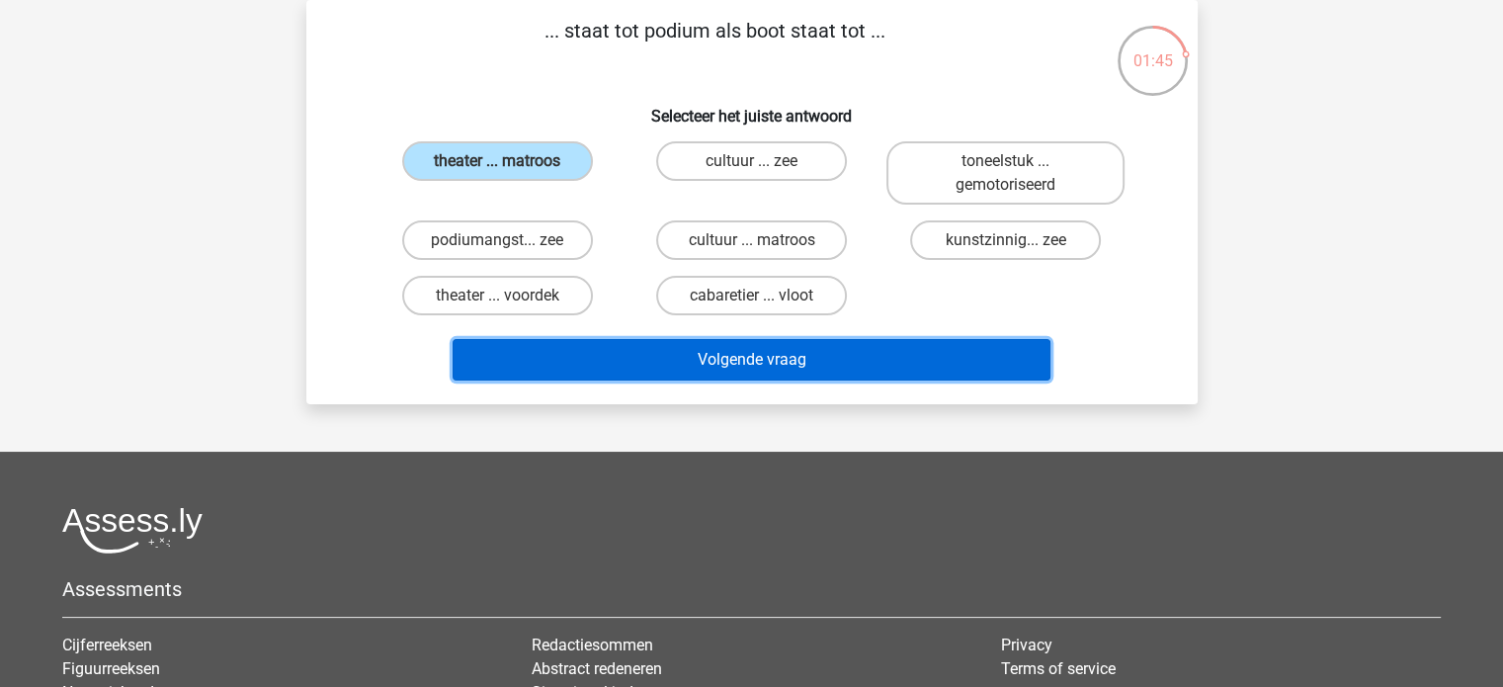
click at [755, 357] on button "Volgende vraag" at bounding box center [752, 360] width 598 height 42
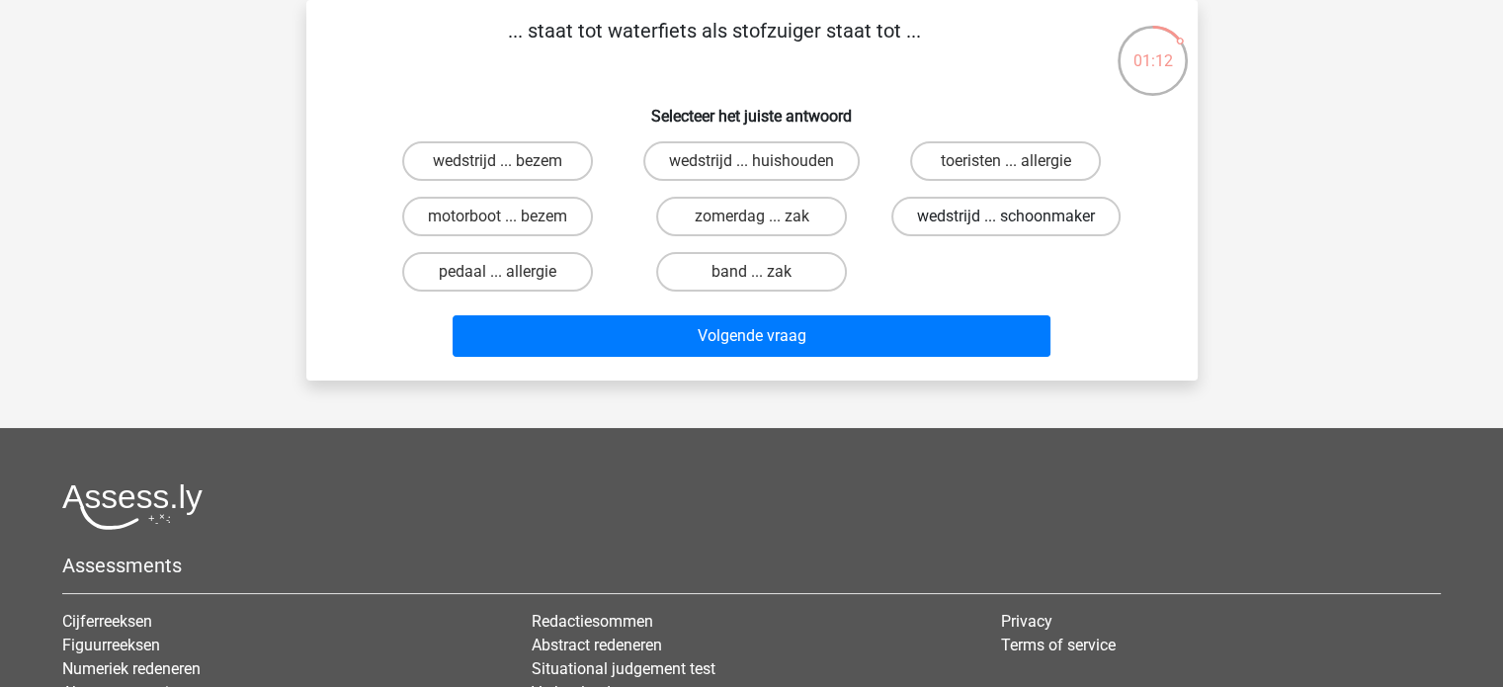
click at [1027, 209] on label "wedstrijd ... schoonmaker" at bounding box center [1005, 217] width 229 height 40
click at [1019, 216] on input "wedstrijd ... schoonmaker" at bounding box center [1012, 222] width 13 height 13
radio input "true"
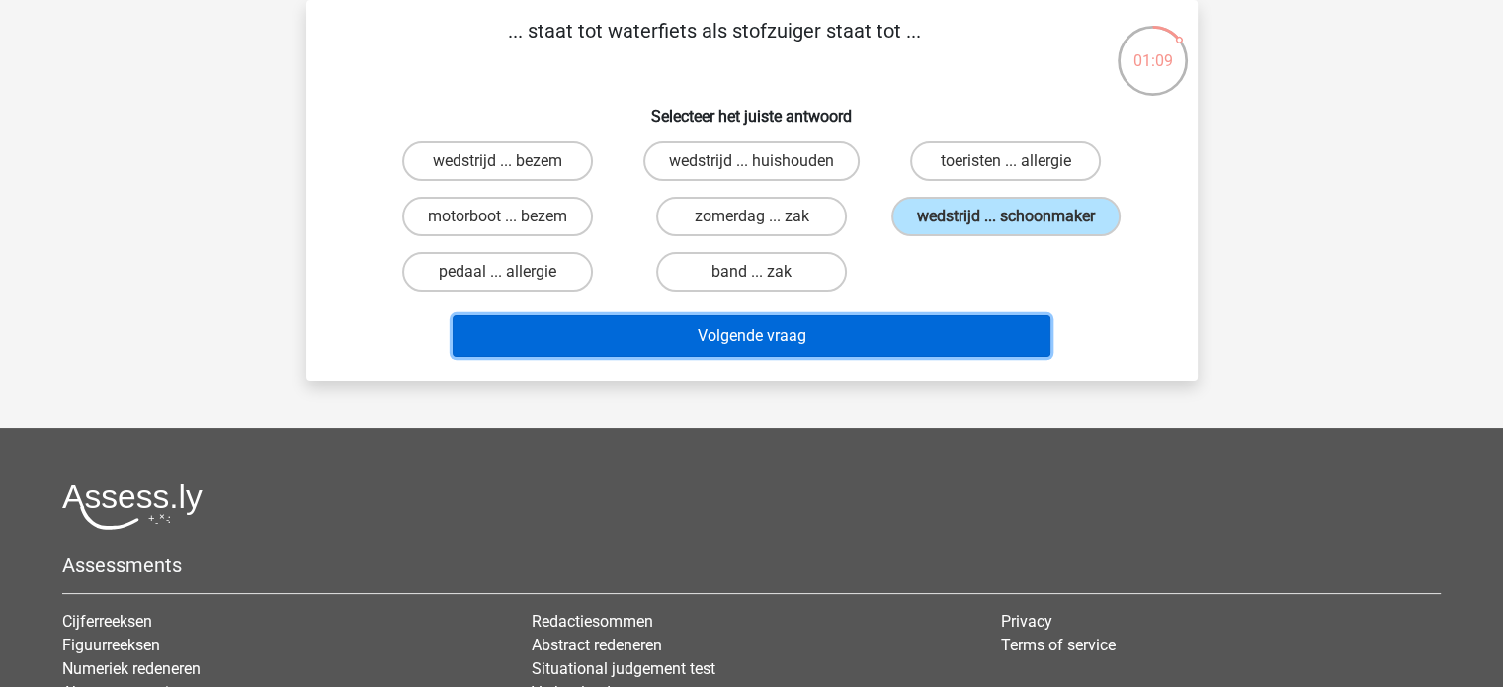
click at [772, 340] on button "Volgende vraag" at bounding box center [752, 336] width 598 height 42
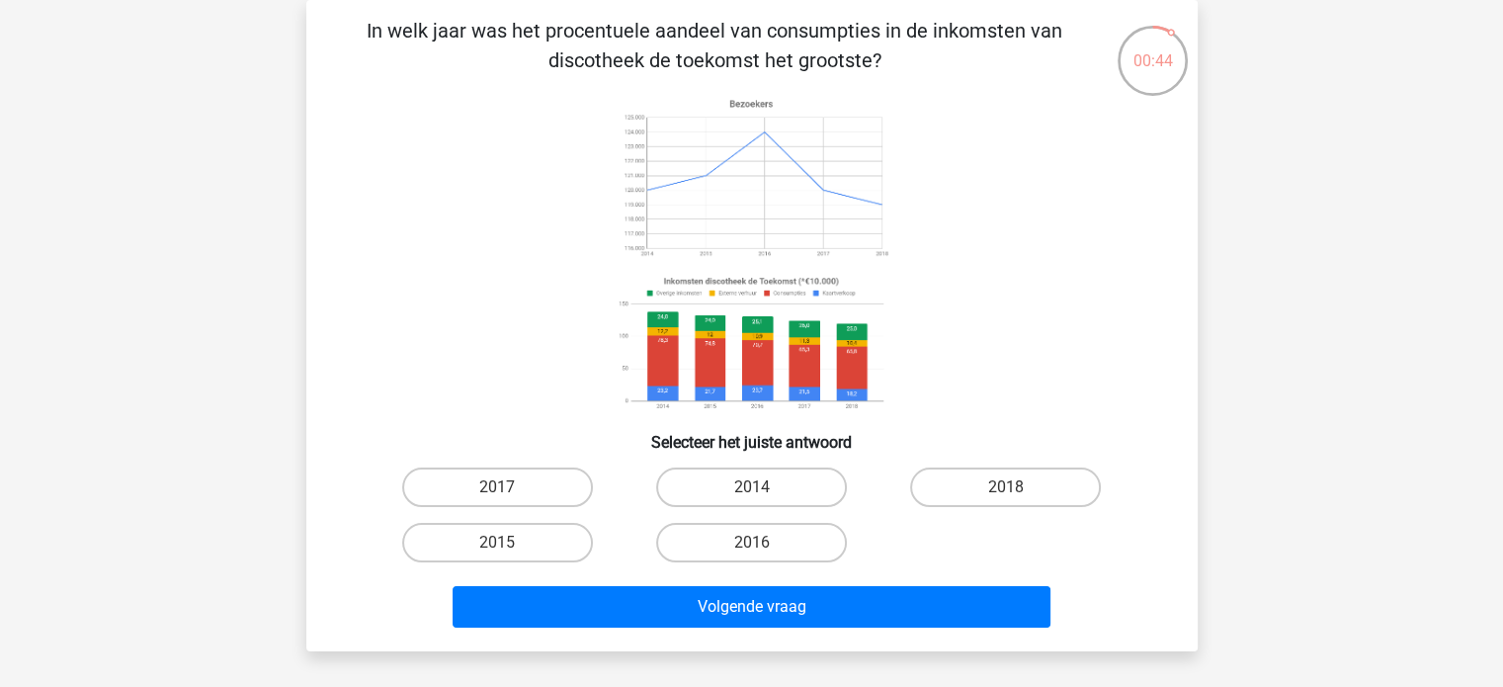
click at [754, 490] on input "2014" at bounding box center [757, 493] width 13 height 13
radio input "true"
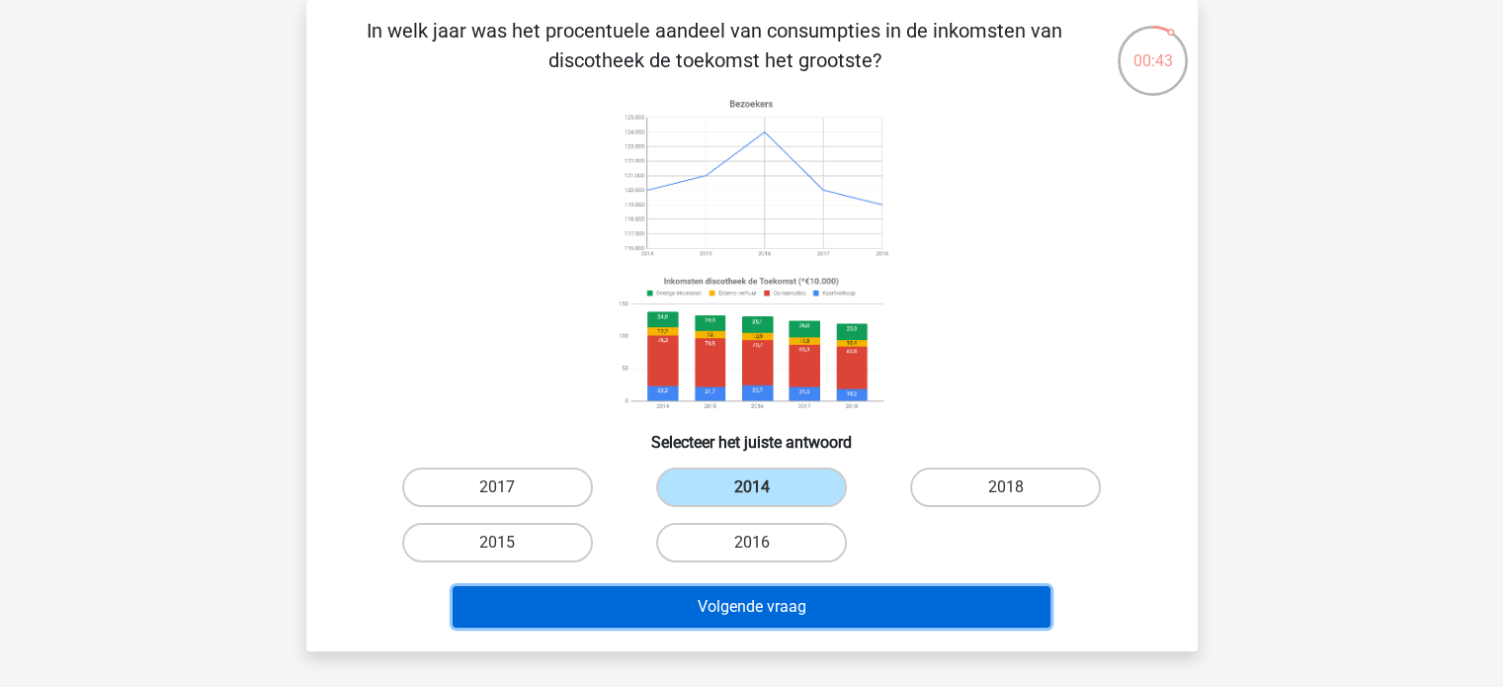
click at [758, 600] on button "Volgende vraag" at bounding box center [752, 607] width 598 height 42
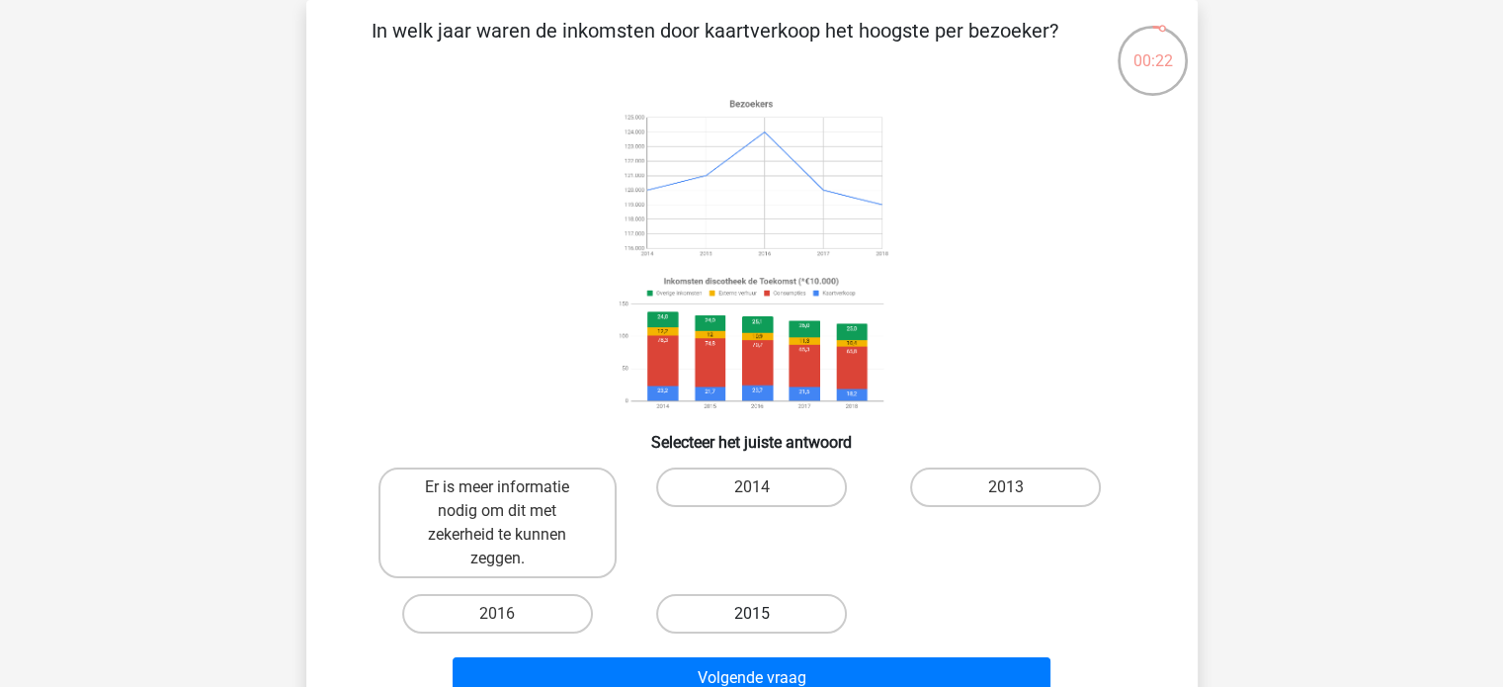
click at [767, 608] on label "2015" at bounding box center [751, 614] width 191 height 40
click at [764, 614] on input "2015" at bounding box center [757, 620] width 13 height 13
radio input "true"
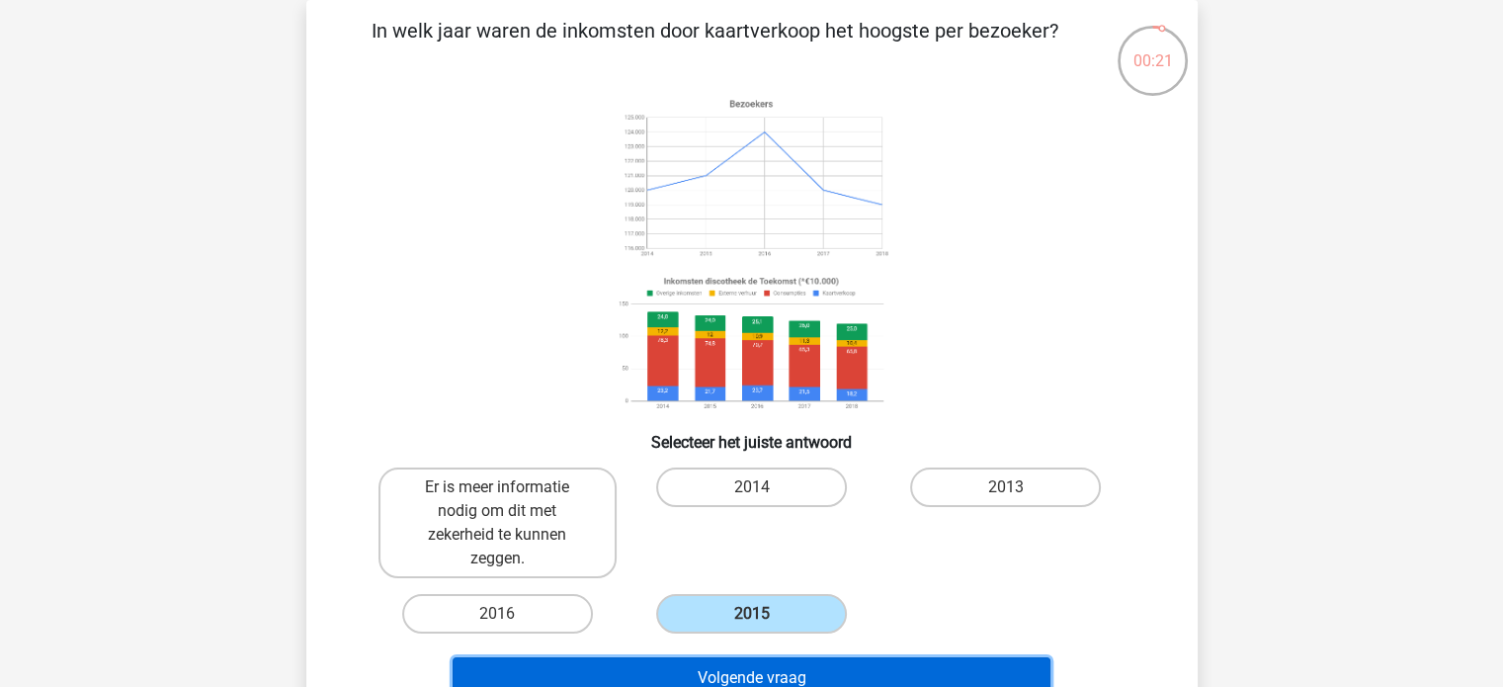
click at [808, 673] on button "Volgende vraag" at bounding box center [752, 678] width 598 height 42
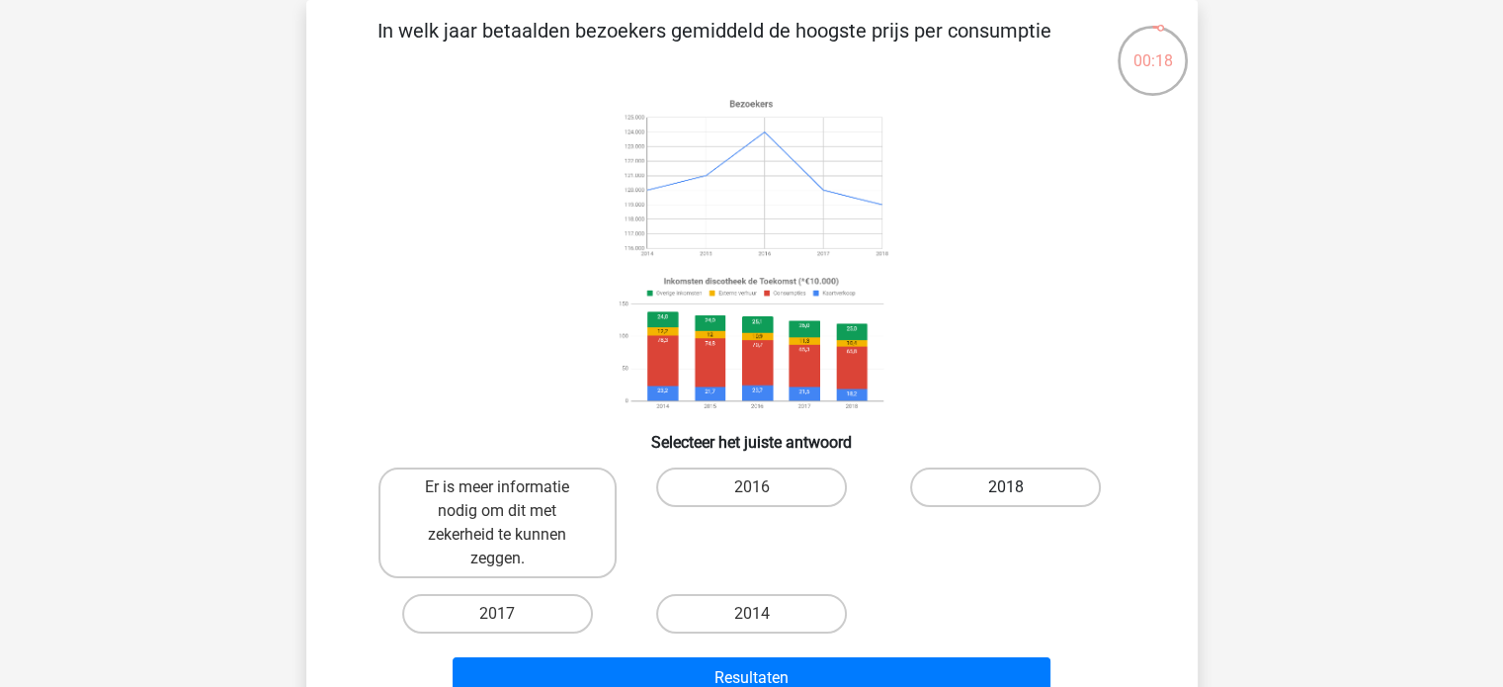
click at [1016, 489] on input "2018" at bounding box center [1012, 493] width 13 height 13
radio input "true"
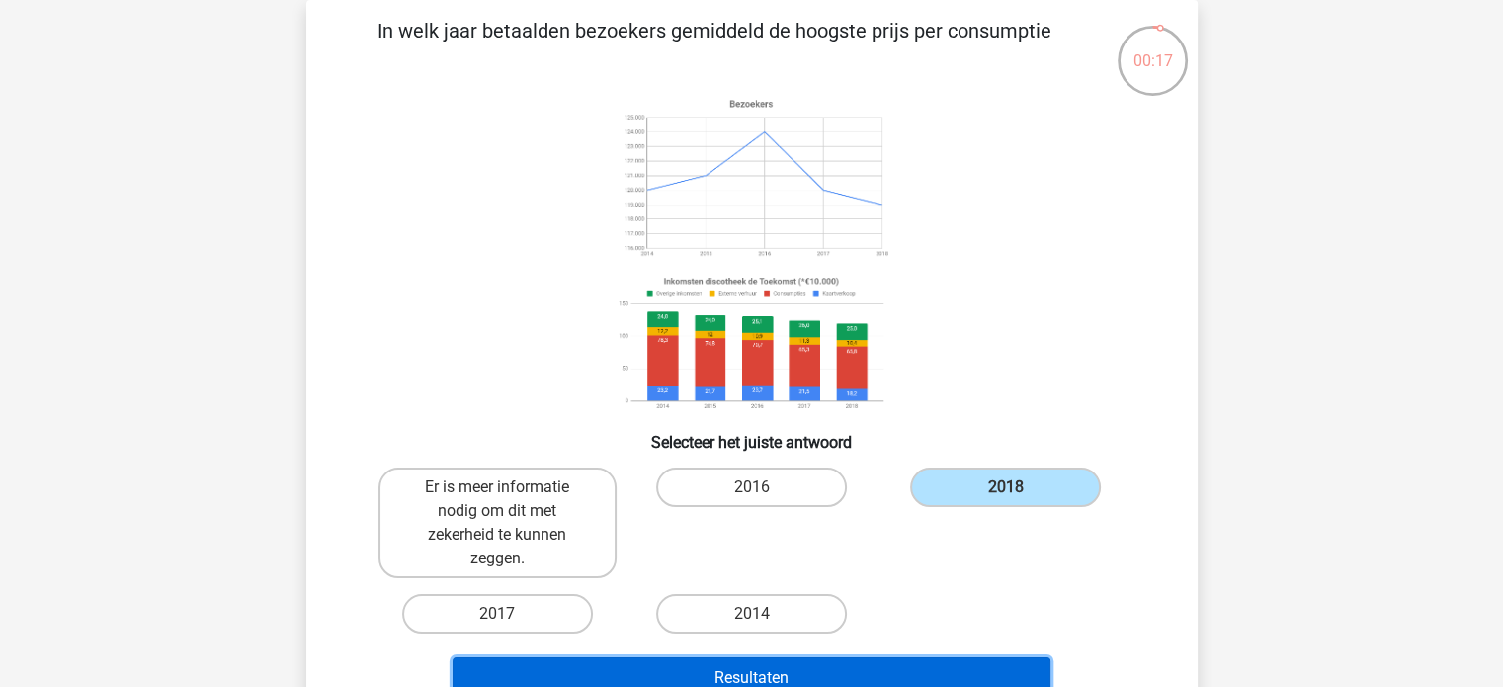
click at [836, 667] on button "Resultaten" at bounding box center [752, 678] width 598 height 42
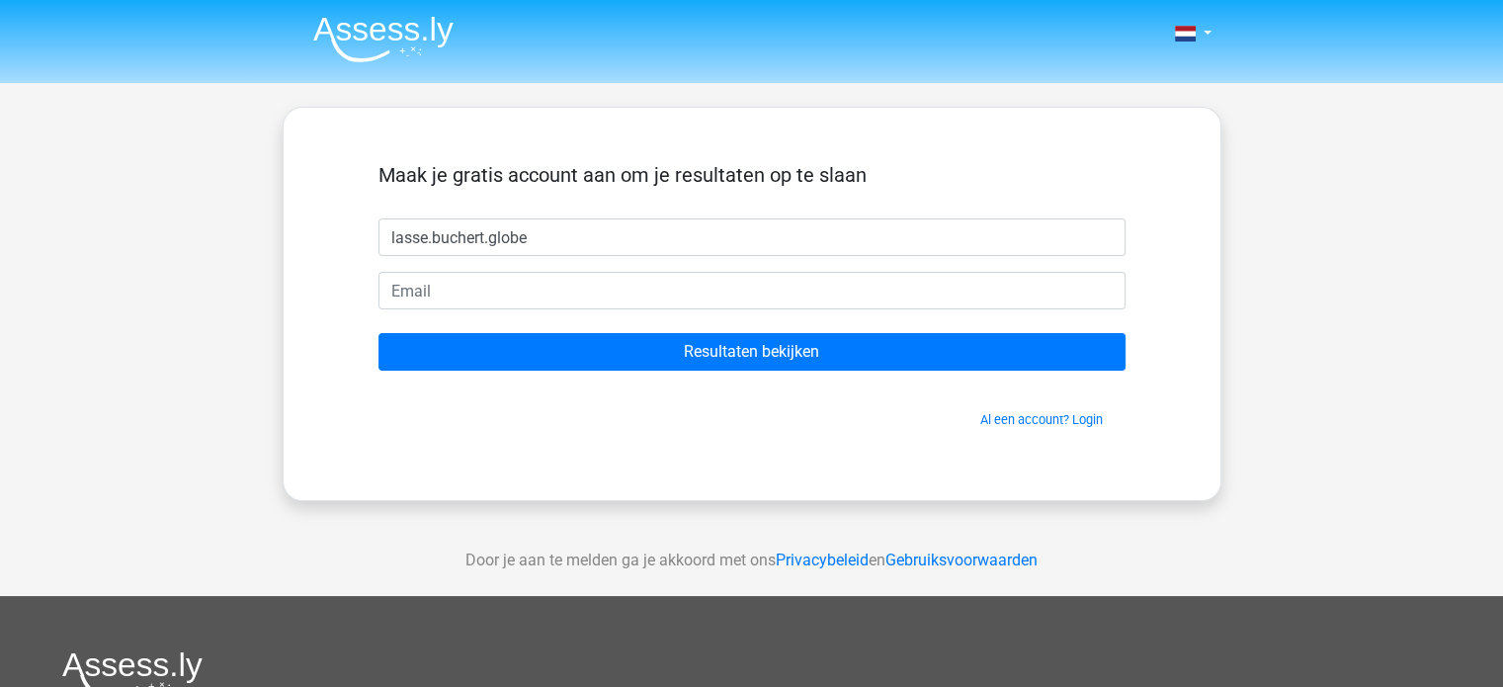
type input "lasse.buchert.globe@"
type input "[PERSON_NAME]"
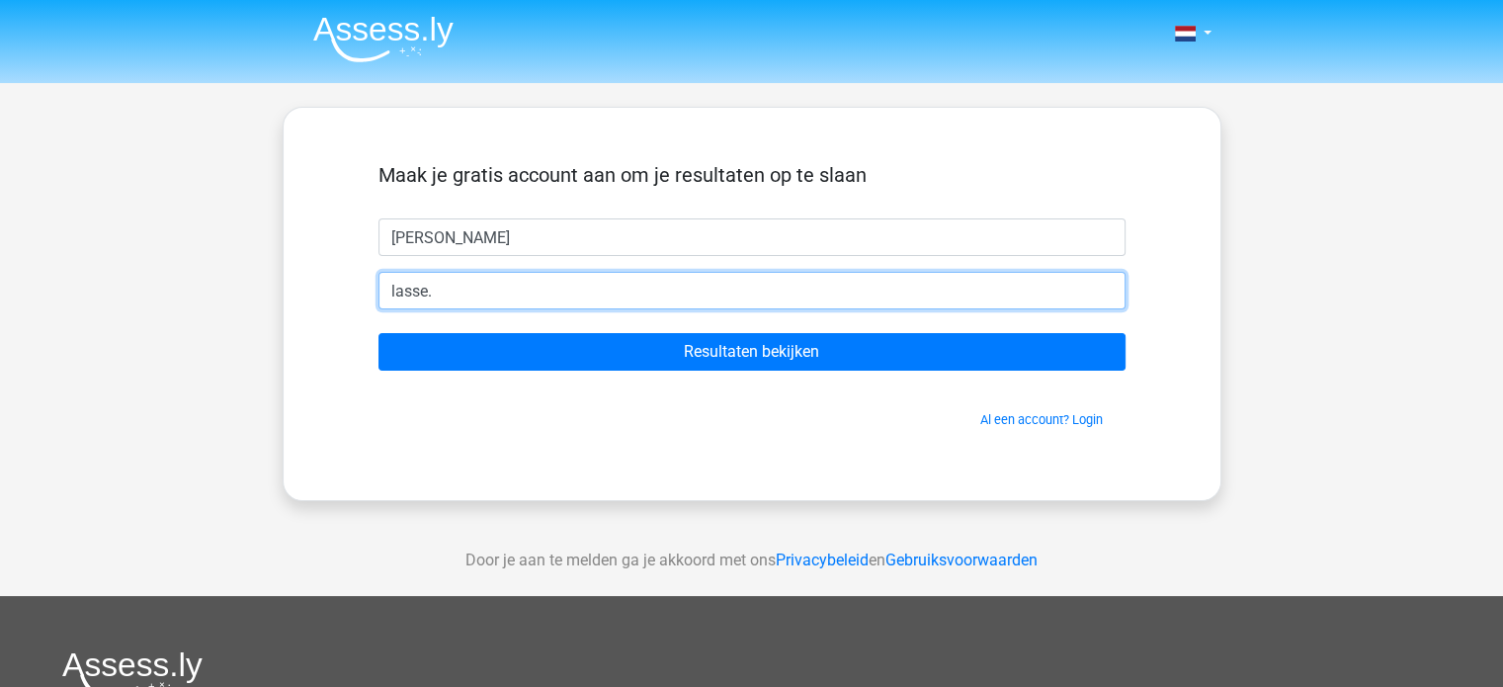
type input "[EMAIL_ADDRESS][DOMAIN_NAME]"
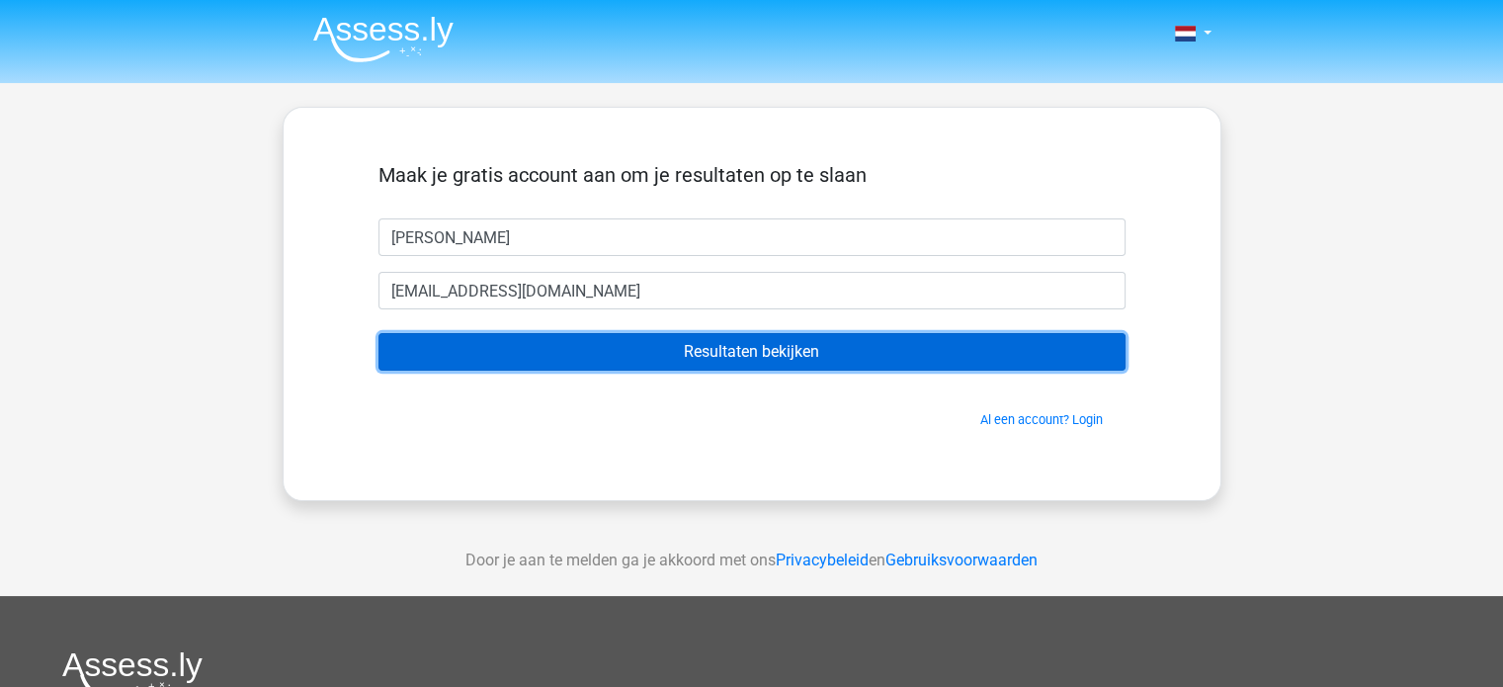
click at [678, 353] on input "Resultaten bekijken" at bounding box center [751, 352] width 747 height 38
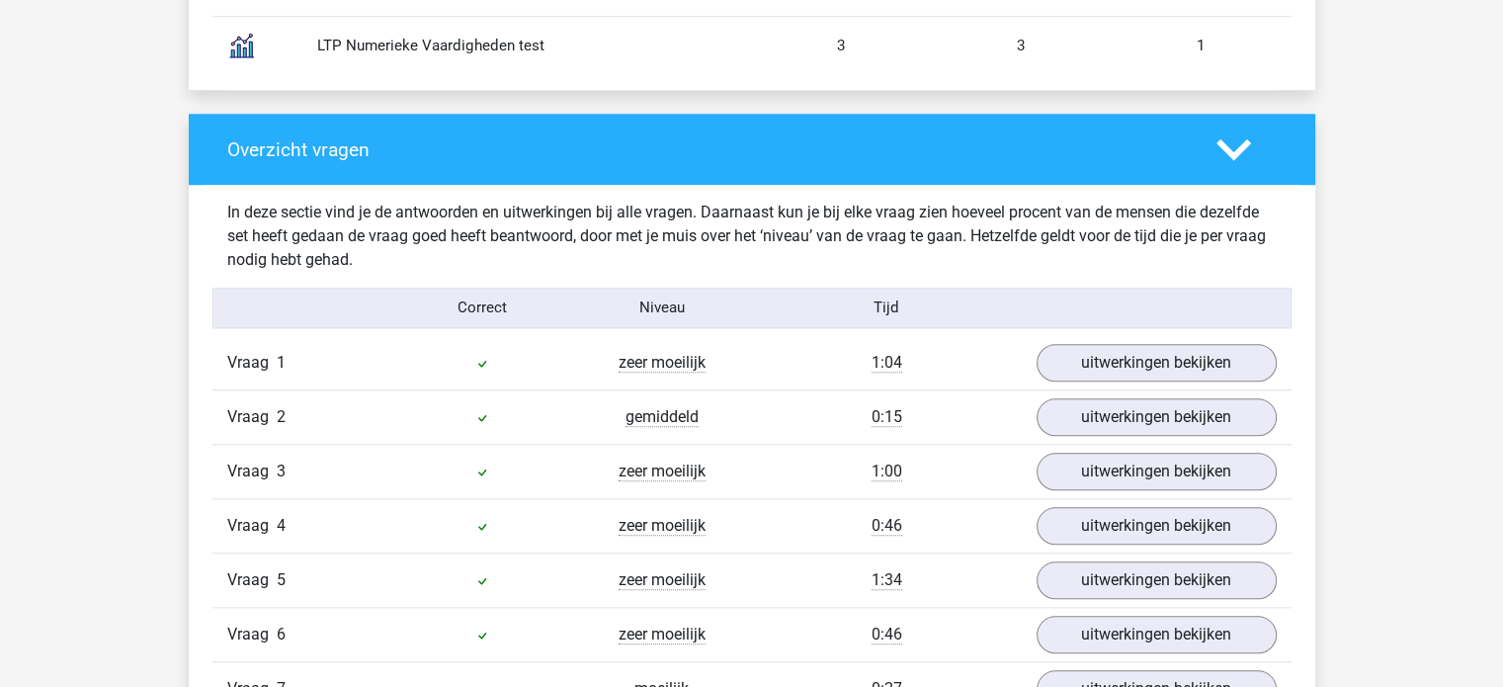
scroll to position [1908, 0]
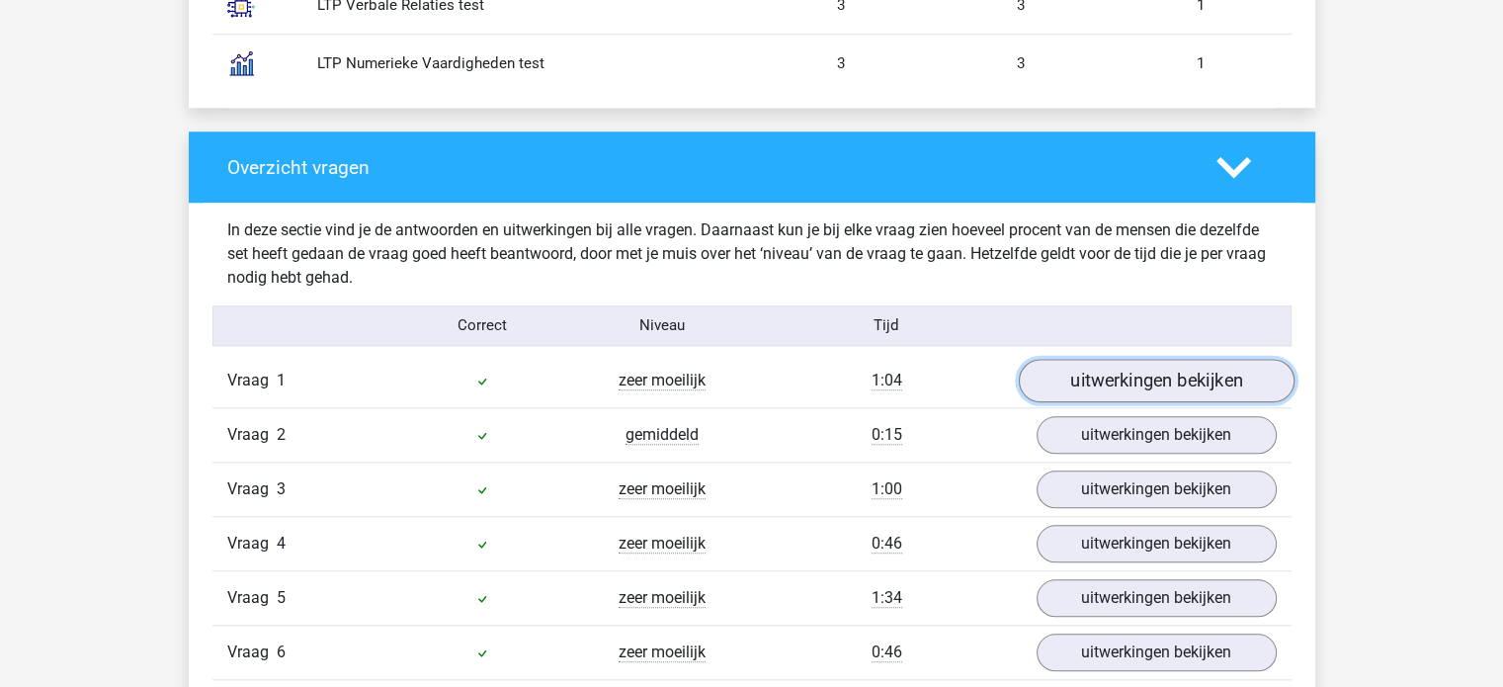
click at [1165, 376] on link "uitwerkingen bekijken" at bounding box center [1156, 380] width 276 height 43
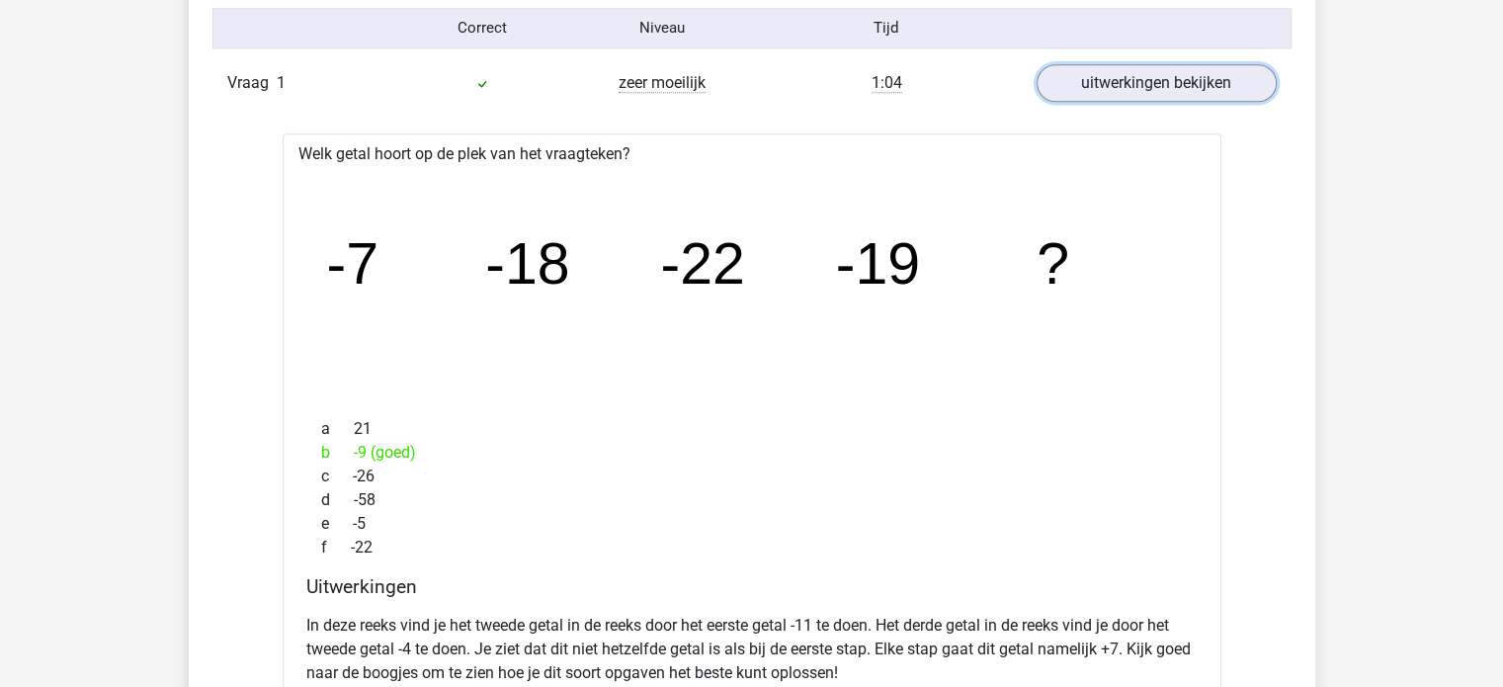
scroll to position [2124, 0]
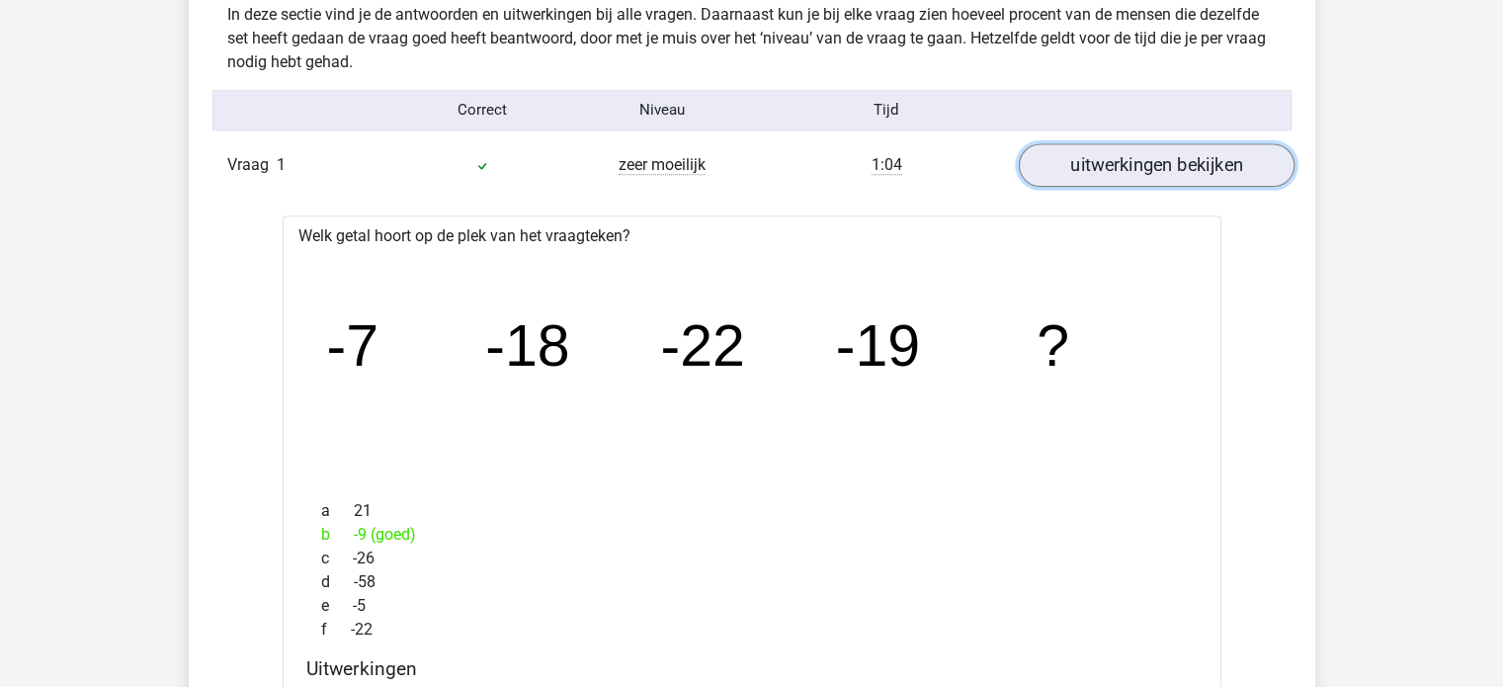
click at [1202, 169] on link "uitwerkingen bekijken" at bounding box center [1156, 164] width 276 height 43
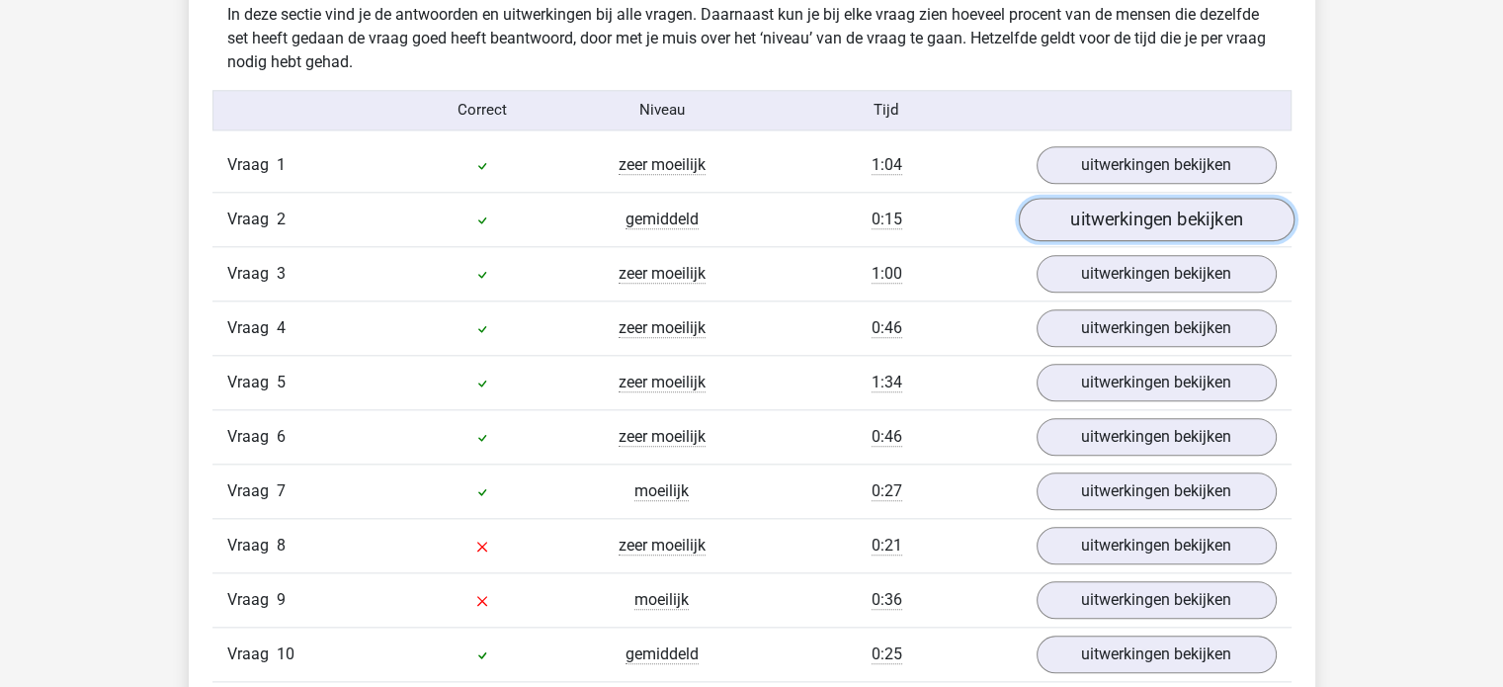
click at [1142, 218] on link "uitwerkingen bekijken" at bounding box center [1156, 219] width 276 height 43
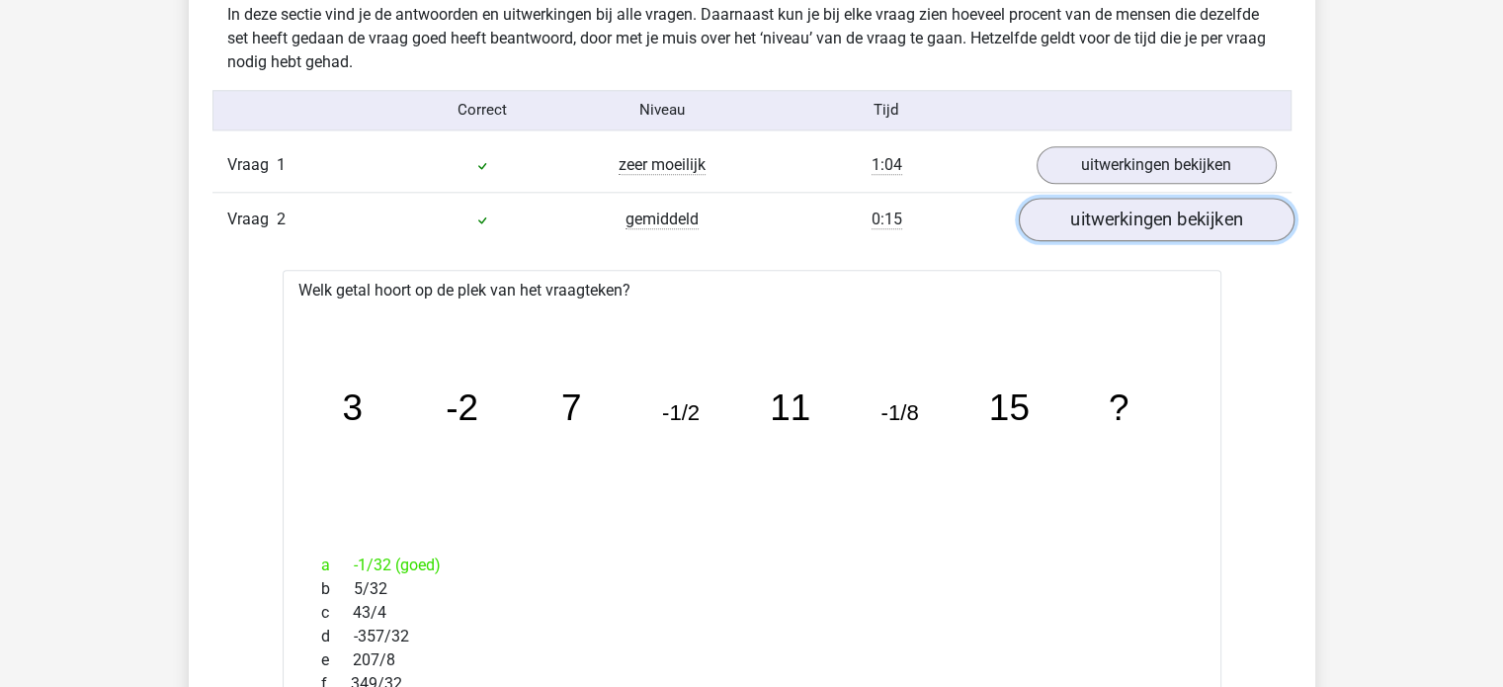
click at [1178, 223] on link "uitwerkingen bekijken" at bounding box center [1156, 219] width 276 height 43
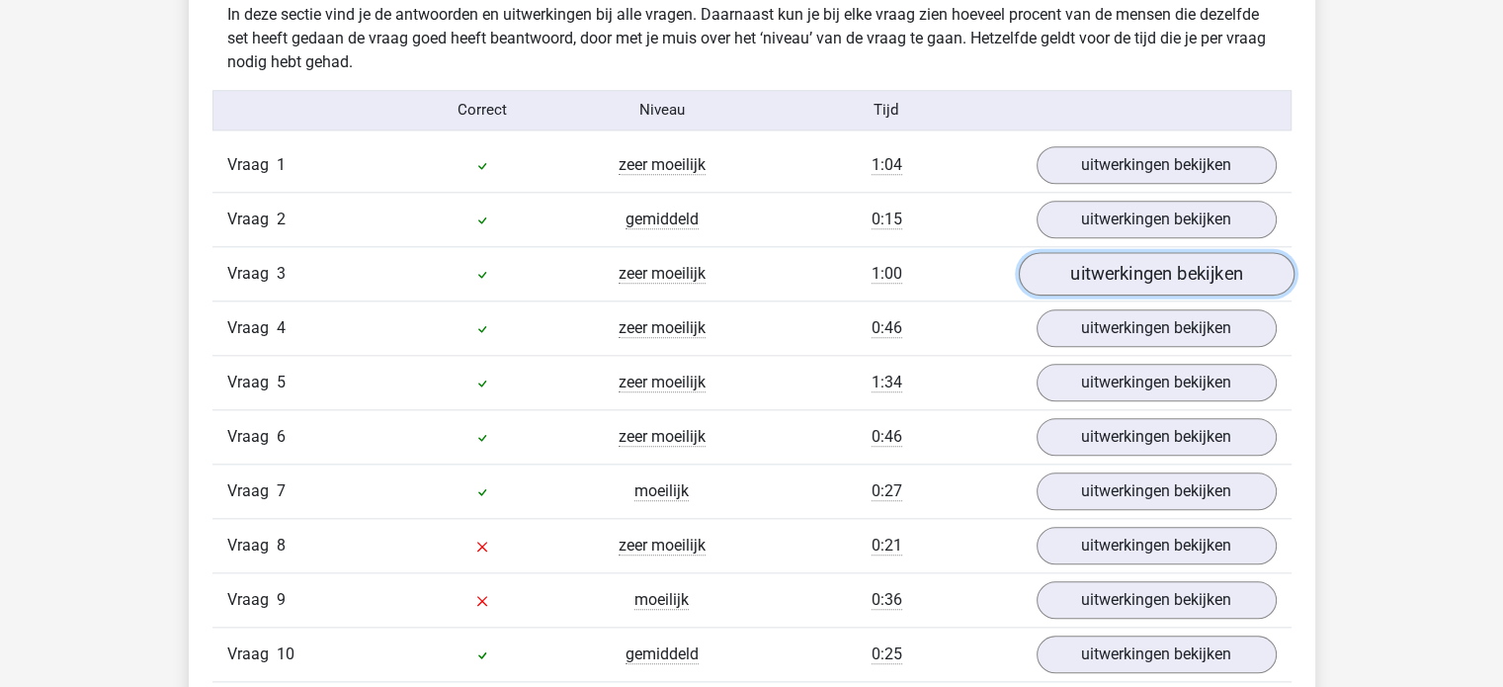
click at [1184, 271] on link "uitwerkingen bekijken" at bounding box center [1156, 273] width 276 height 43
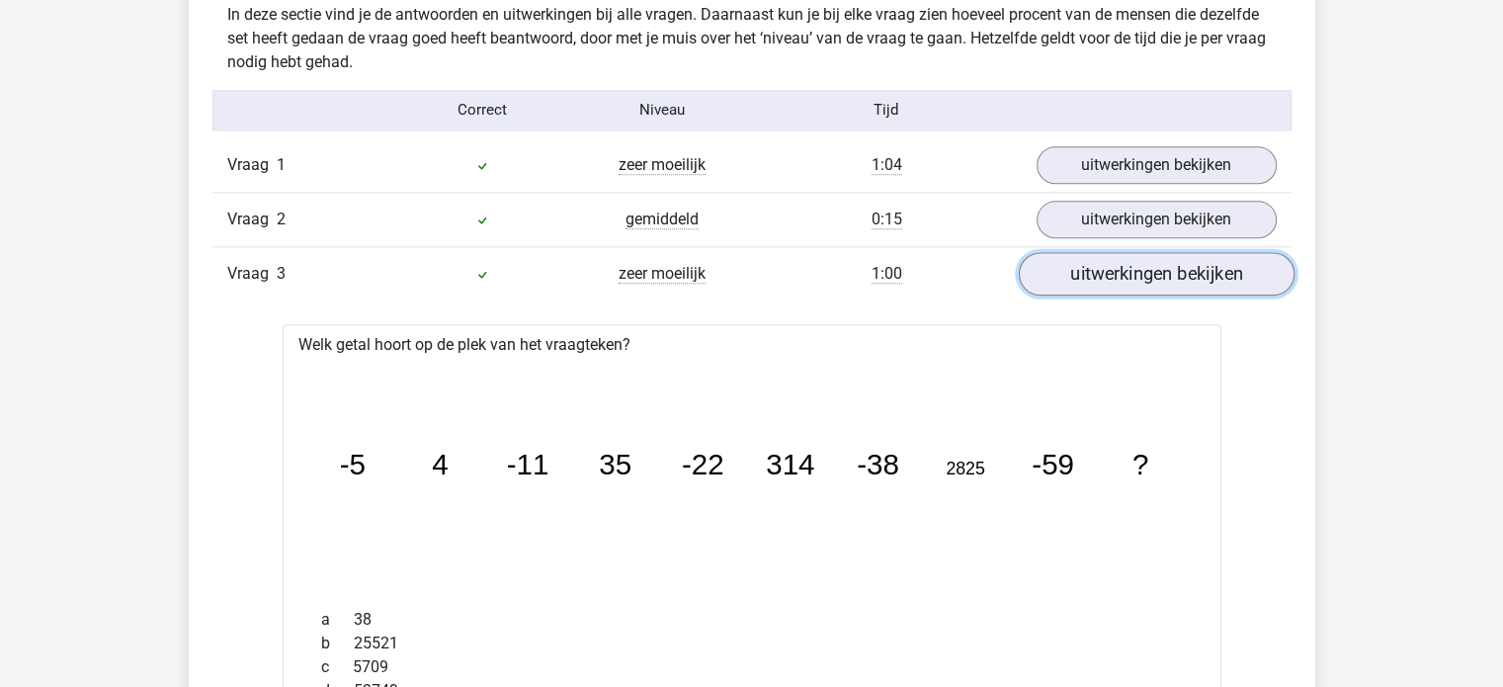
click at [1208, 271] on link "uitwerkingen bekijken" at bounding box center [1156, 273] width 276 height 43
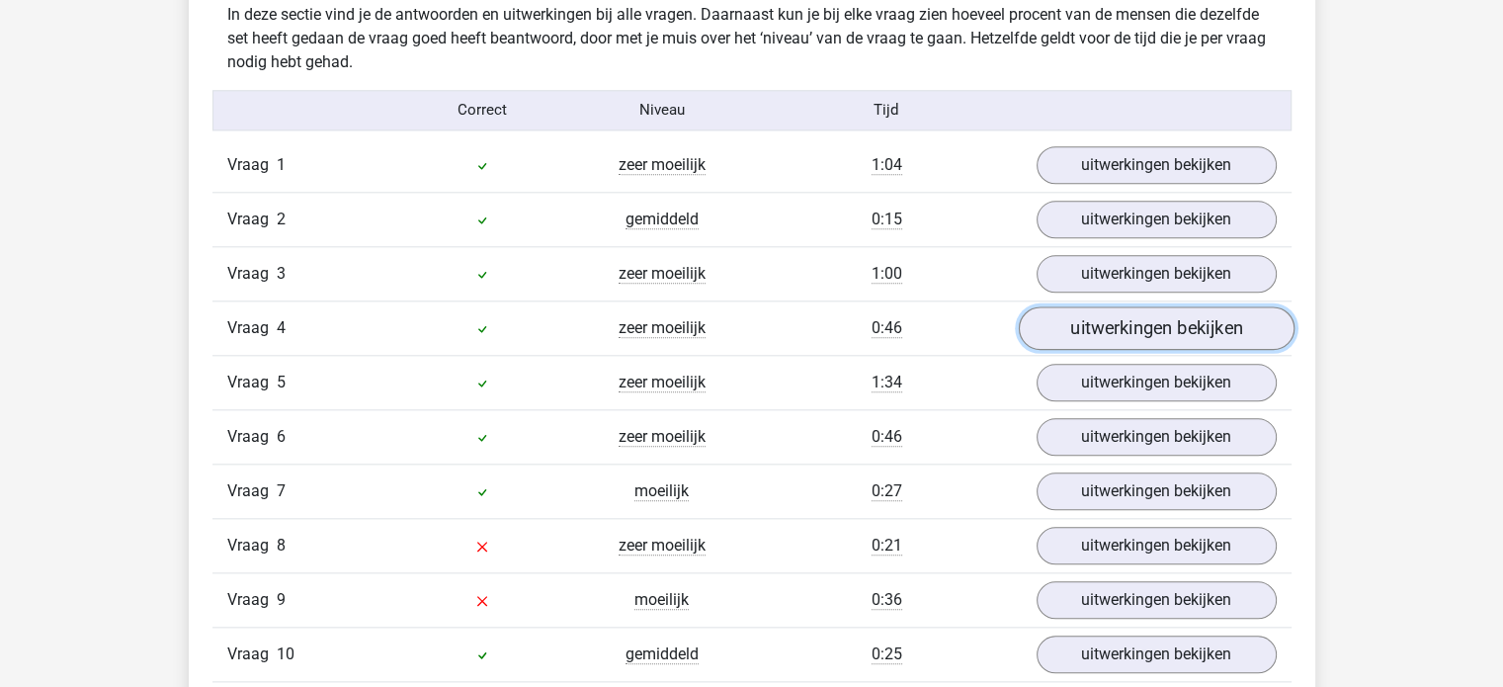
click at [1209, 326] on link "uitwerkingen bekijken" at bounding box center [1156, 327] width 276 height 43
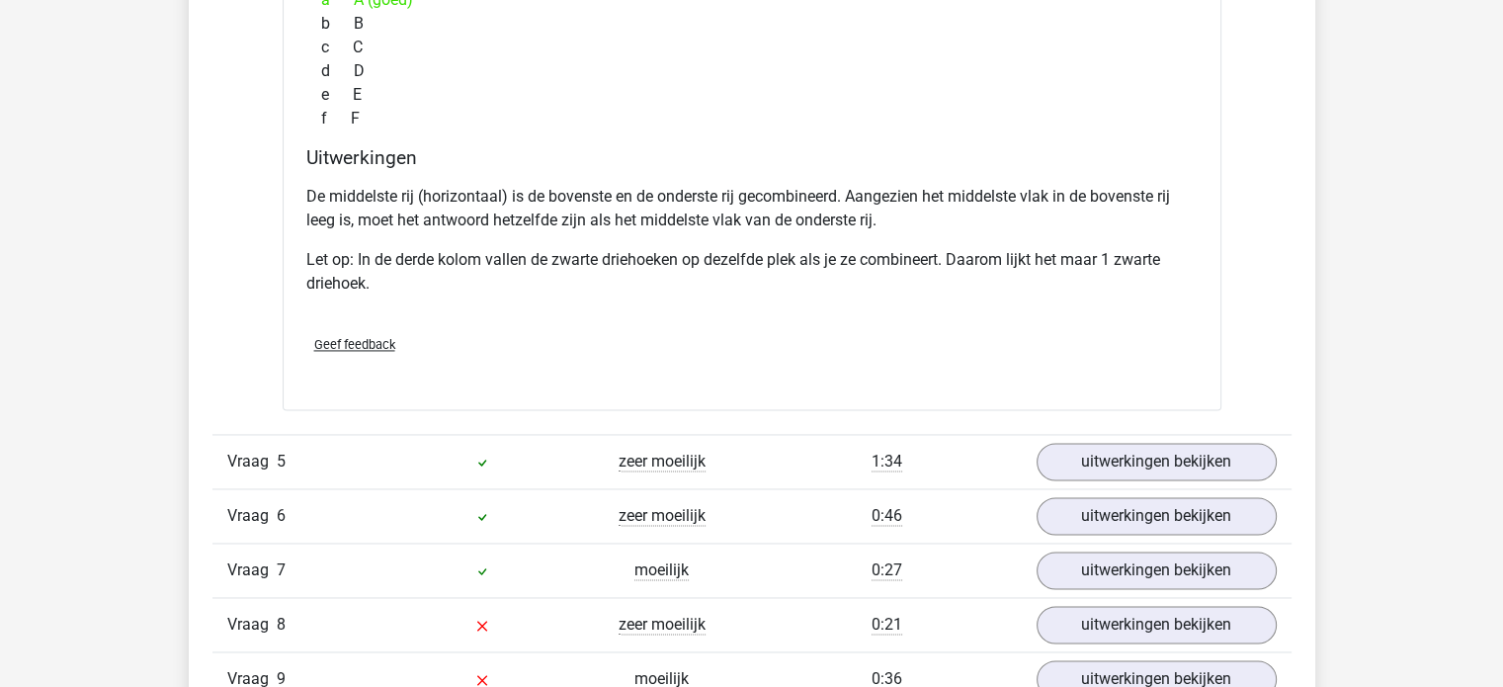
scroll to position [2911, 0]
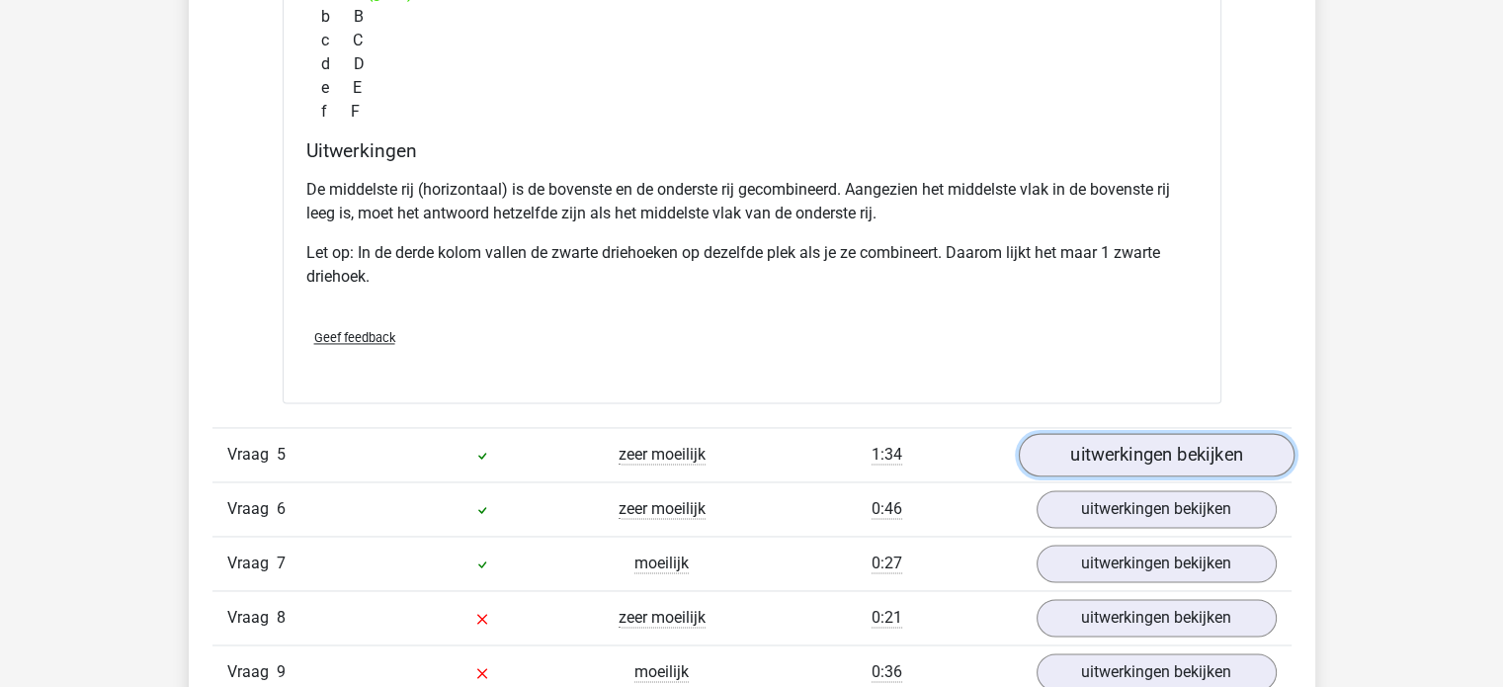
click at [1148, 452] on link "uitwerkingen bekijken" at bounding box center [1156, 455] width 276 height 43
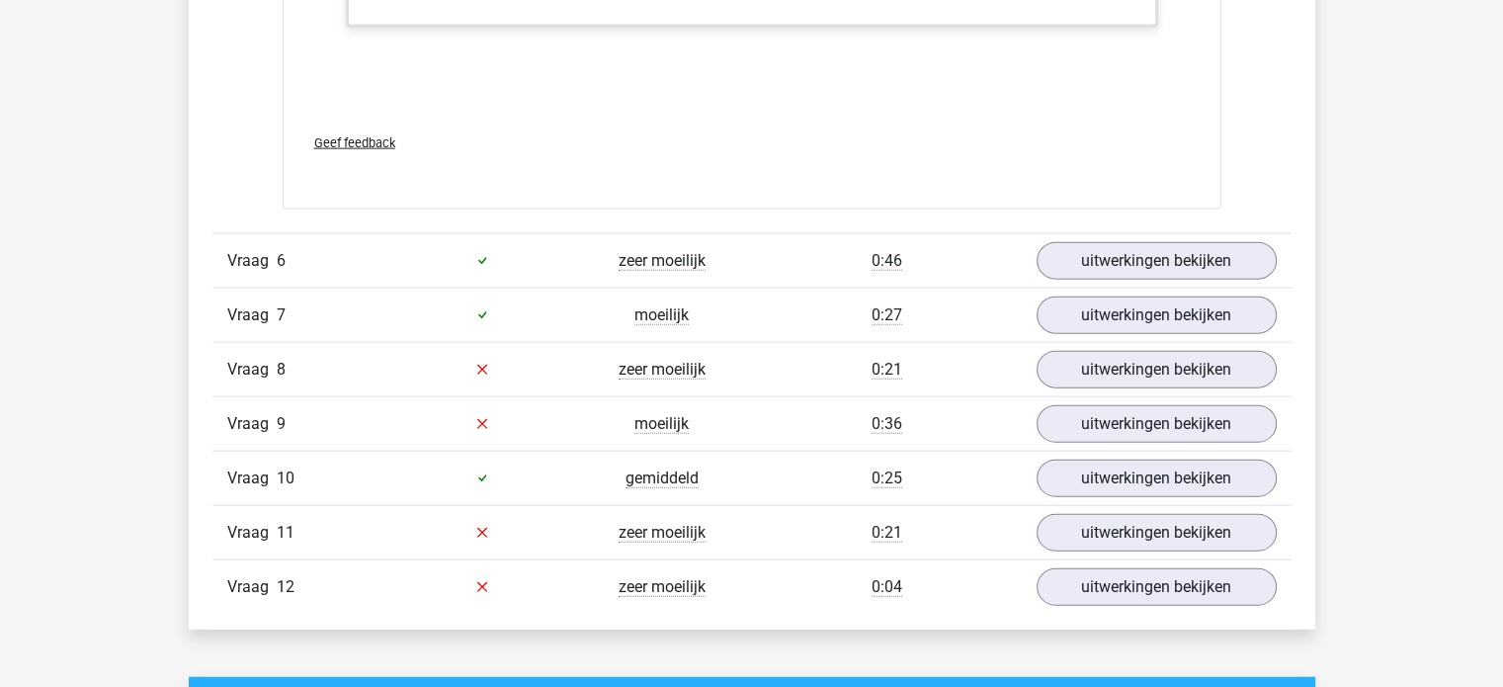
scroll to position [4453, 0]
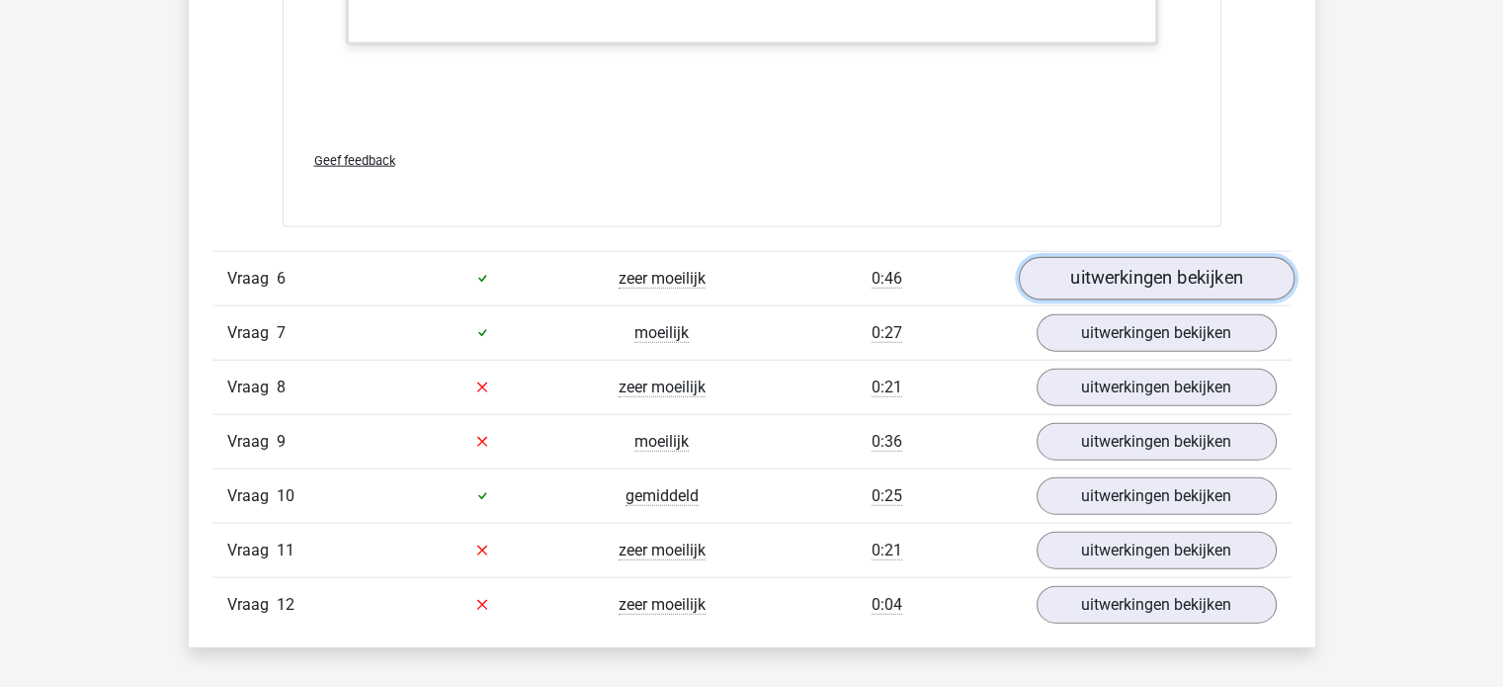
click at [1123, 291] on link "uitwerkingen bekijken" at bounding box center [1156, 278] width 276 height 43
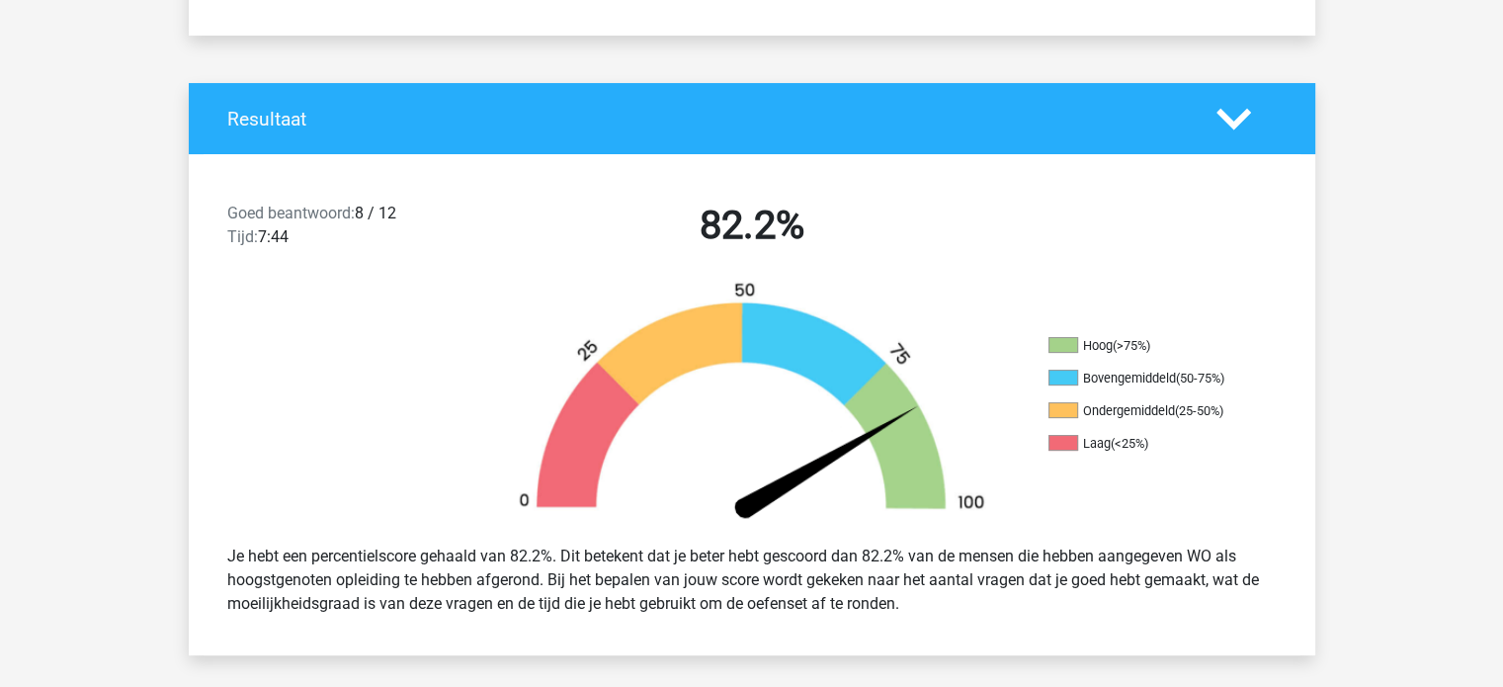
scroll to position [0, 0]
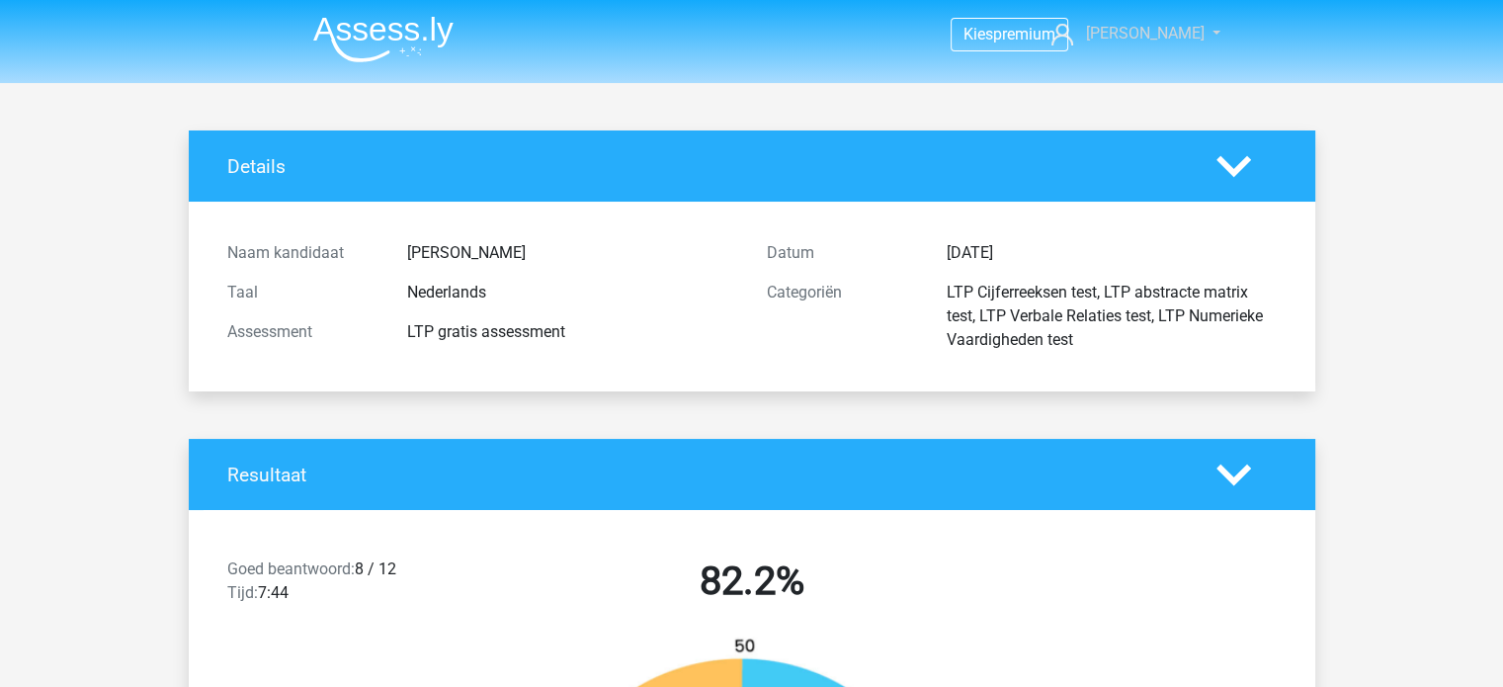
click at [1173, 28] on span "[PERSON_NAME]" at bounding box center [1144, 33] width 119 height 19
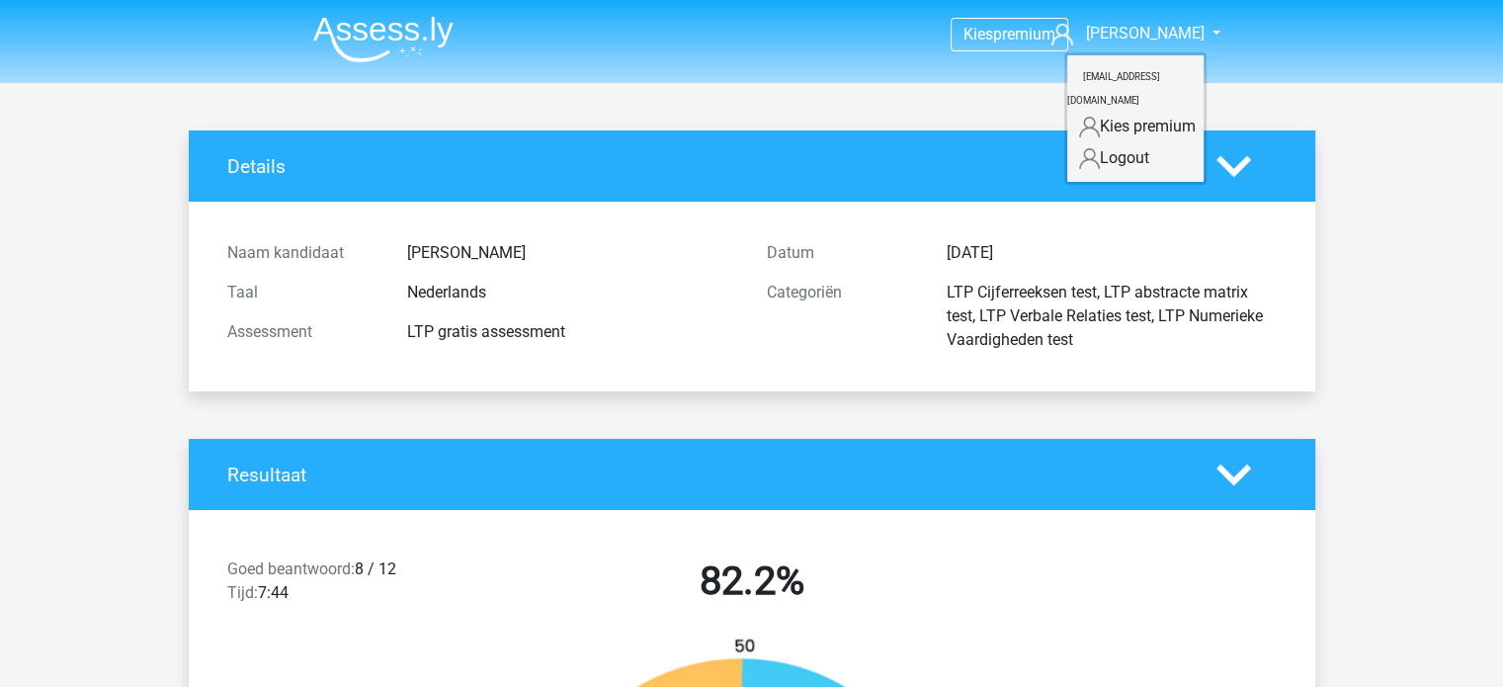
click at [1118, 111] on link "Kies premium" at bounding box center [1135, 127] width 136 height 32
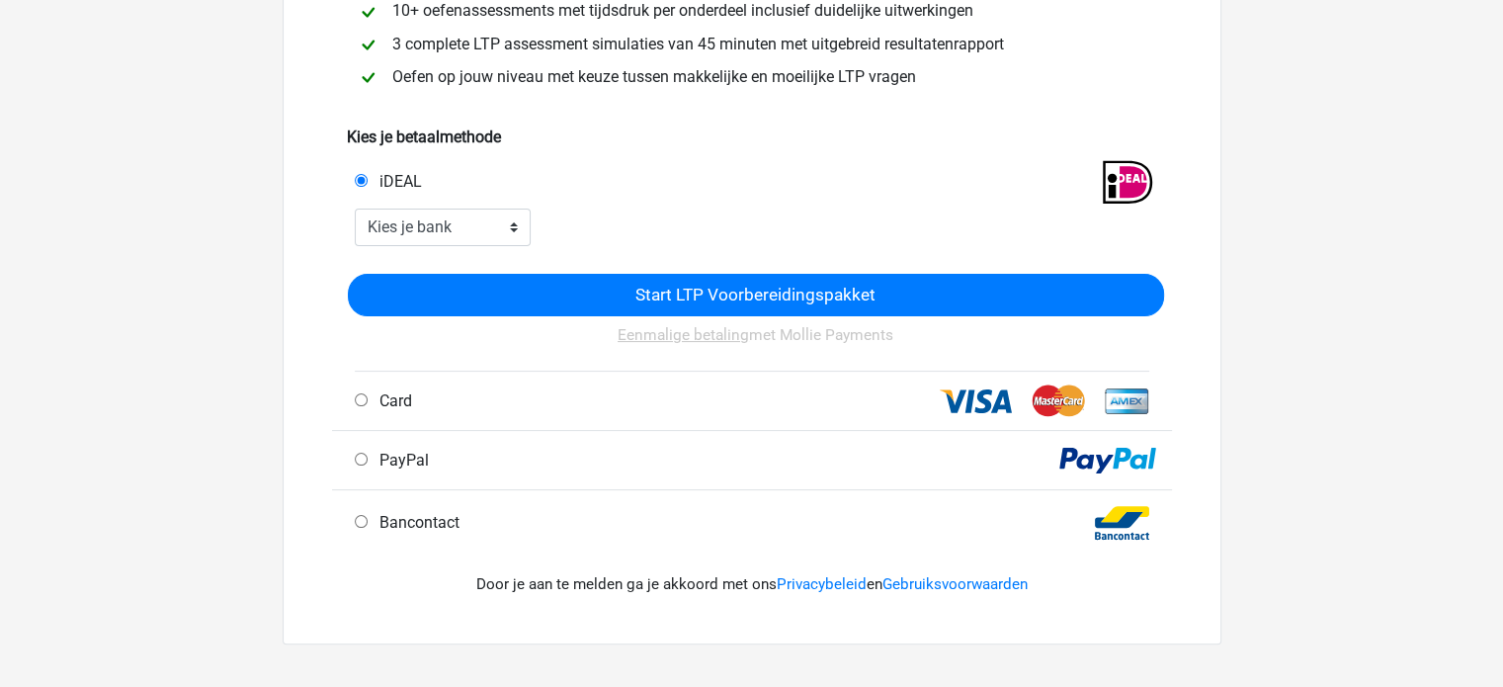
scroll to position [895, 0]
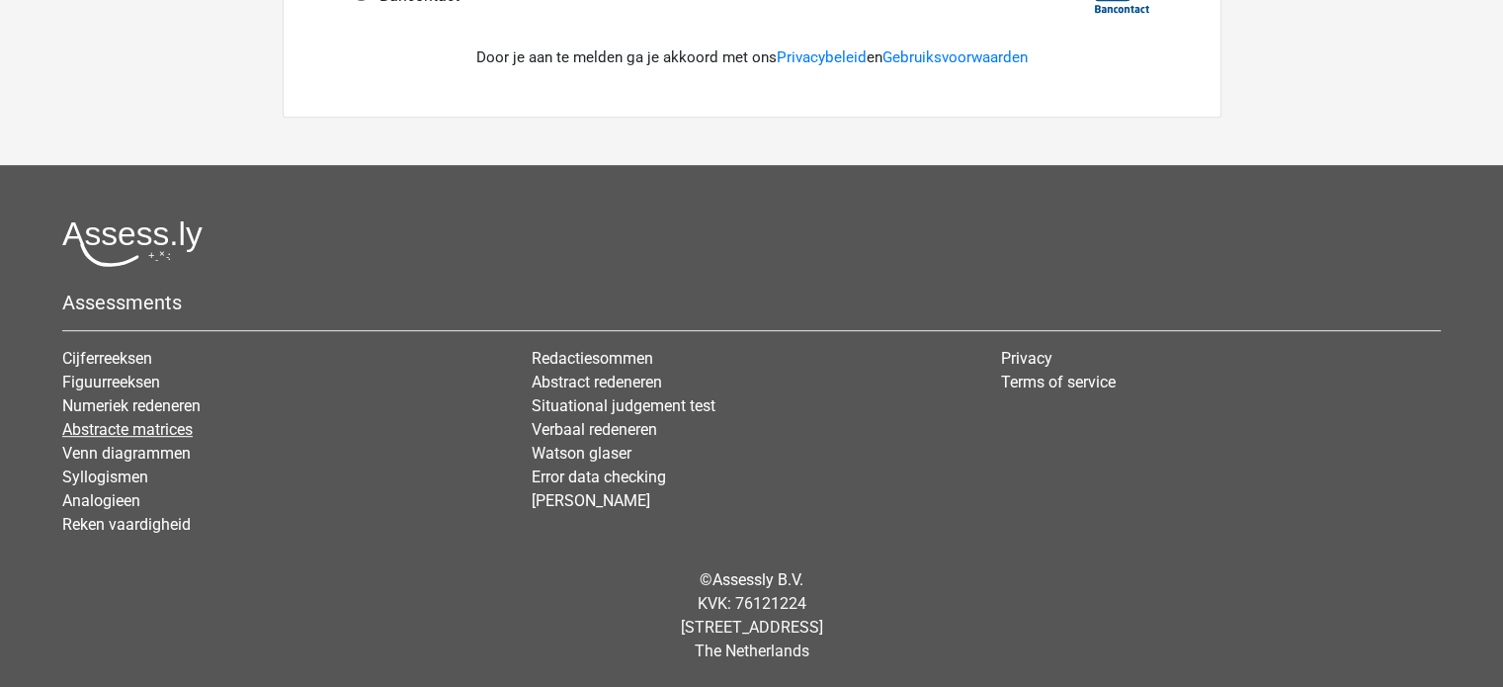
click at [87, 432] on link "Abstracte matrices" at bounding box center [127, 429] width 130 height 19
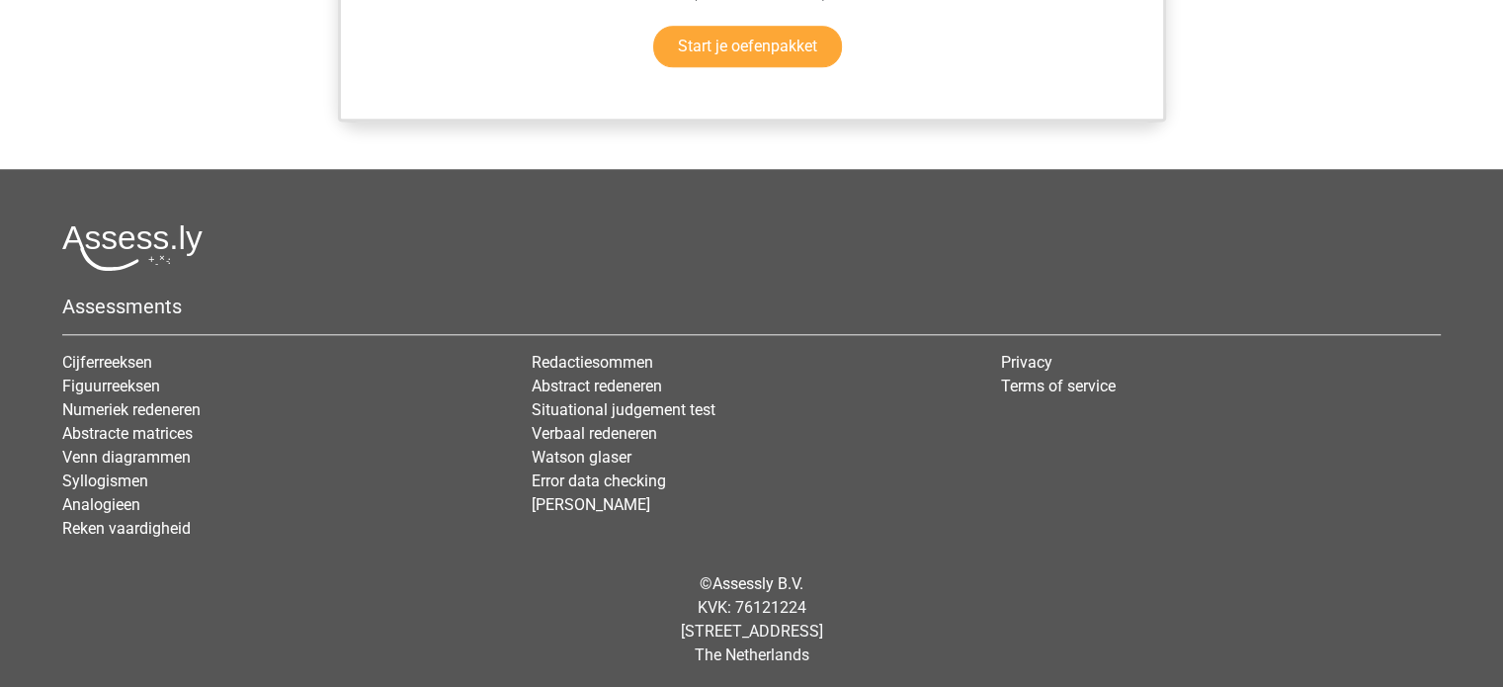
scroll to position [1337, 0]
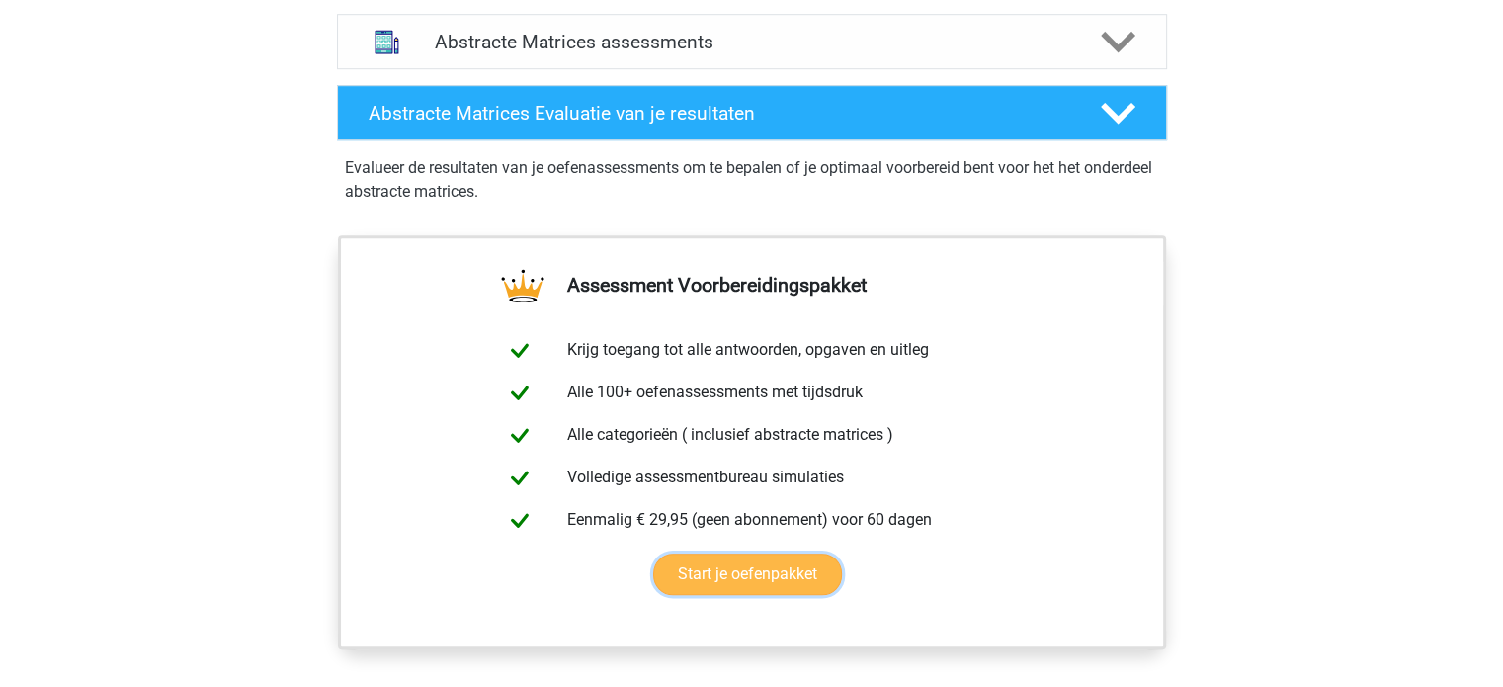
click at [749, 567] on link "Start je oefenpakket" at bounding box center [747, 574] width 189 height 42
